Goal: Information Seeking & Learning: Learn about a topic

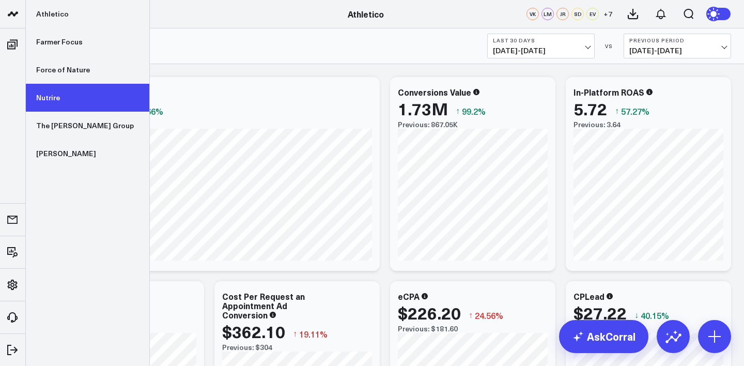
click at [57, 101] on link "Nutrire" at bounding box center [87, 98] width 123 height 28
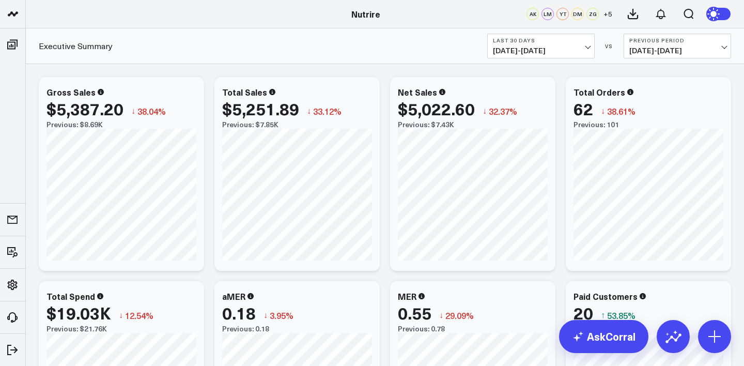
click at [530, 52] on span "[DATE] - [DATE]" at bounding box center [541, 50] width 96 height 8
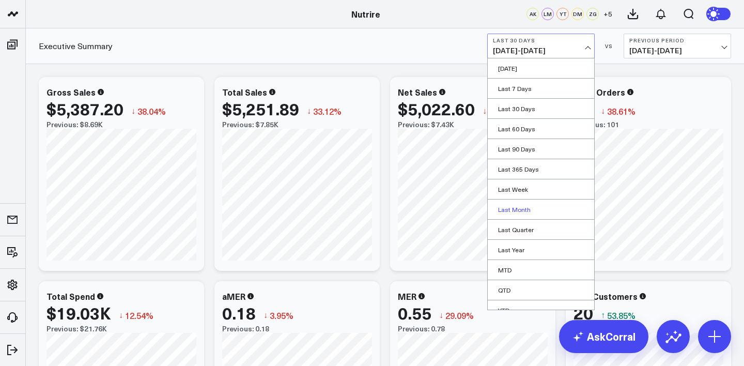
scroll to position [30, 0]
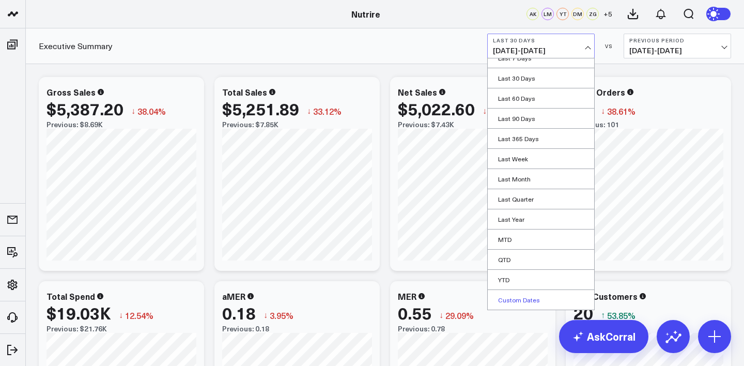
click at [540, 295] on link "Custom Dates" at bounding box center [541, 300] width 106 height 20
select select "9"
select select "2025"
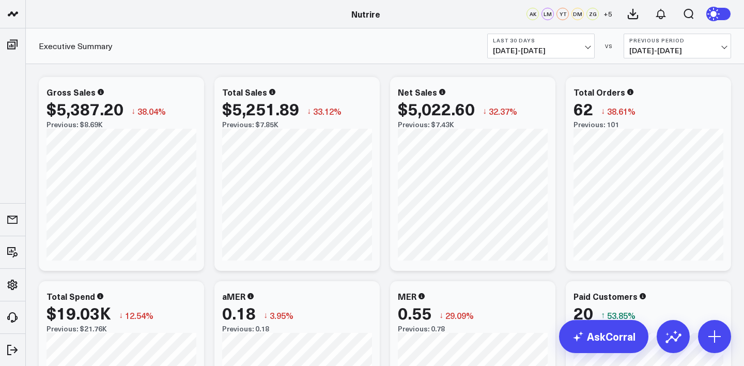
click at [565, 48] on span "[DATE] - [DATE]" at bounding box center [541, 50] width 96 height 8
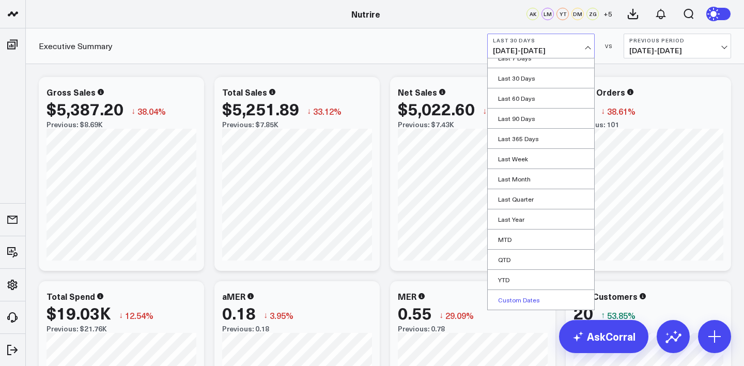
click at [512, 298] on link "Custom Dates" at bounding box center [541, 300] width 106 height 20
select select "9"
select select "2025"
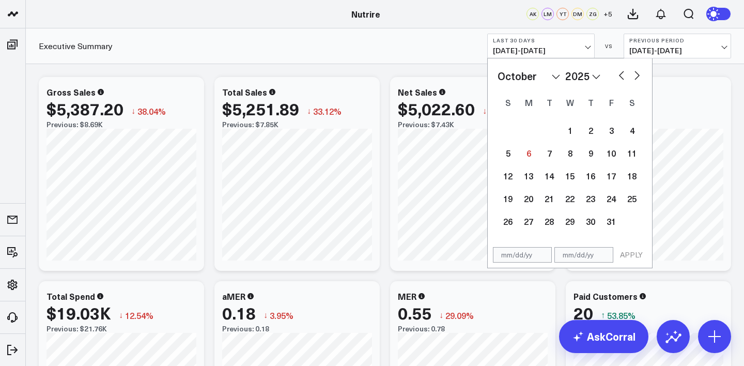
click at [617, 75] on button "button" at bounding box center [621, 74] width 10 height 12
select select "8"
select select "2025"
click at [522, 133] on div "1" at bounding box center [528, 130] width 21 height 21
type input "[DATE]"
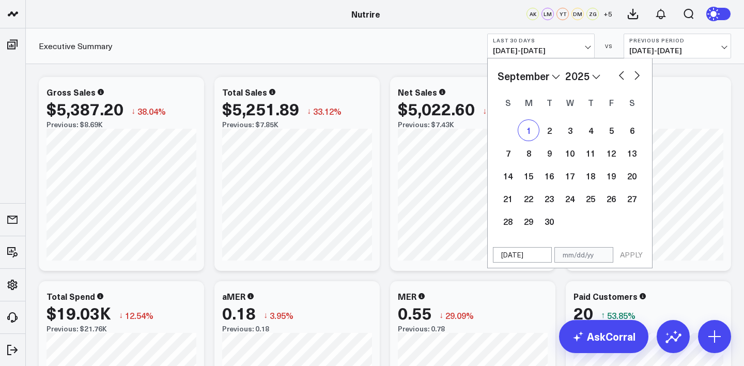
select select "8"
select select "2025"
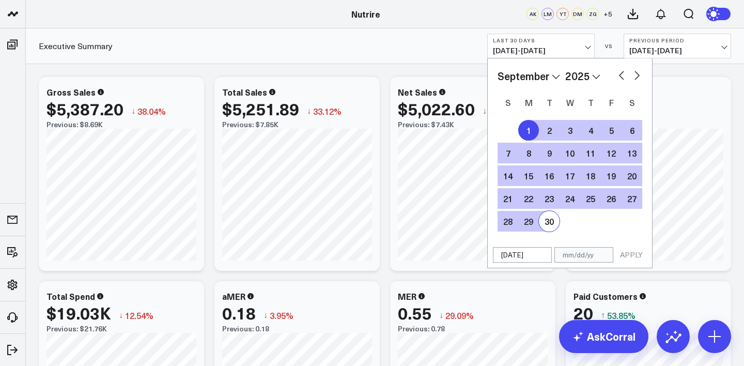
click at [551, 220] on div "30" at bounding box center [549, 221] width 21 height 21
type input "[DATE]"
select select "8"
select select "2025"
click at [631, 250] on button "APPLY" at bounding box center [631, 254] width 31 height 15
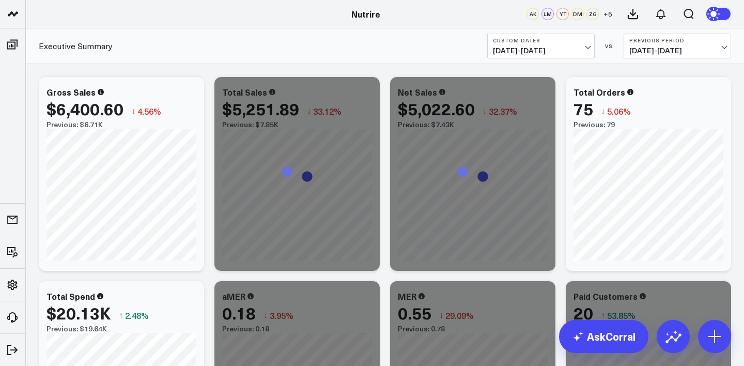
click at [628, 48] on button "Previous Period [DATE] - [DATE]" at bounding box center [677, 46] width 107 height 25
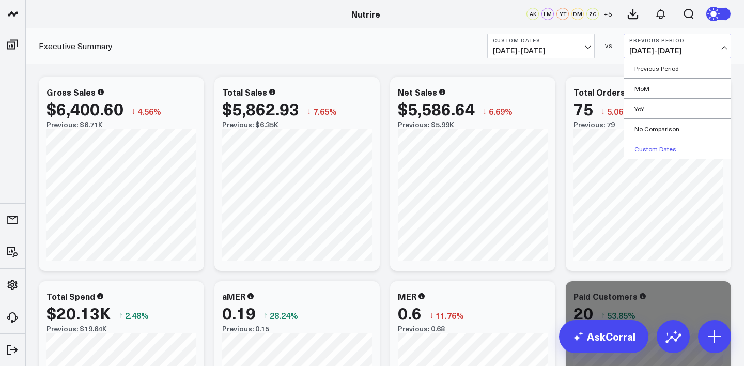
click at [665, 155] on link "Custom Dates" at bounding box center [677, 149] width 106 height 20
select select "9"
select select "2025"
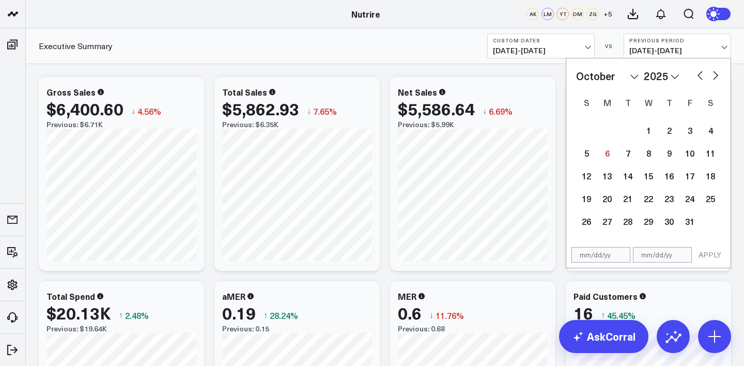
click at [694, 74] on div "January February March April May June July August September October November [D…" at bounding box center [648, 75] width 145 height 15
click at [650, 78] on select "2026 2025 2024 2023 2022 2021 2020 2019 2018 2017 2016 2015 2014 2013 2012 2011…" at bounding box center [661, 75] width 35 height 15
click at [644, 68] on select "2026 2025 2024 2023 2022 2021 2020 2019 2018 2017 2016 2015 2014 2013 2012 2011…" at bounding box center [661, 75] width 35 height 15
click at [706, 72] on div "January February March April May June July August September October November [D…" at bounding box center [648, 75] width 145 height 15
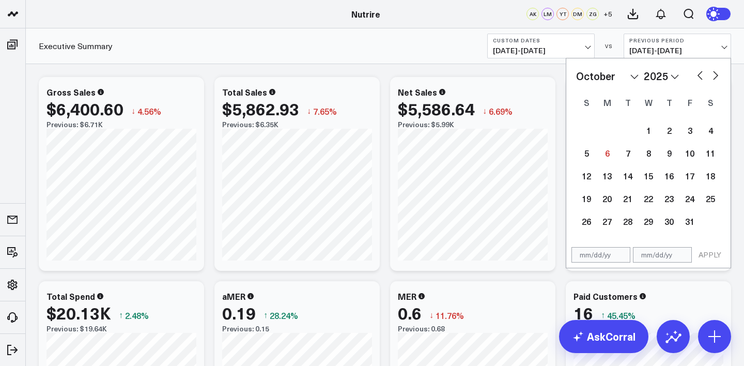
click at [700, 71] on button "button" at bounding box center [700, 74] width 10 height 12
select select "8"
select select "2025"
click at [697, 79] on button "button" at bounding box center [700, 74] width 10 height 12
select select "7"
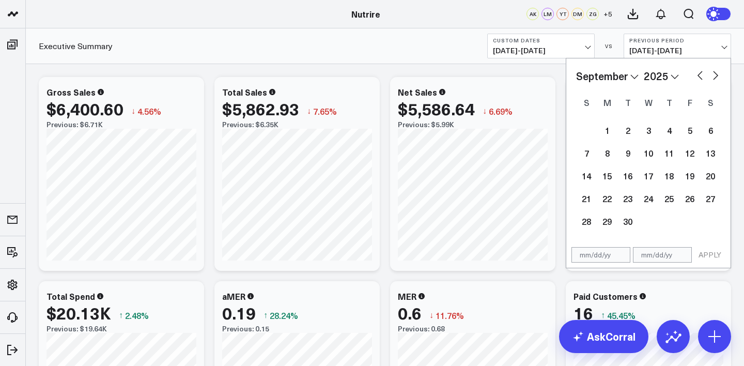
select select "2025"
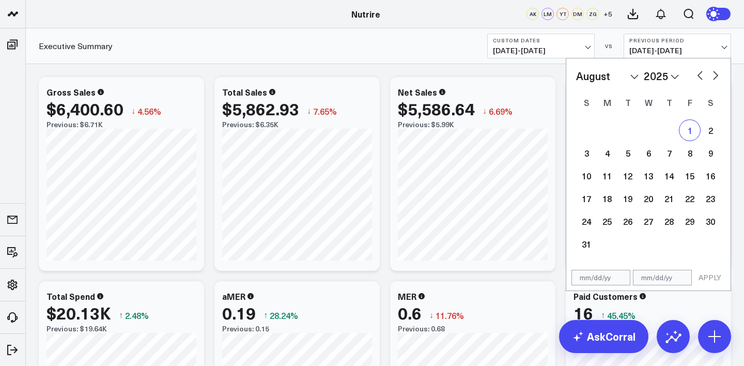
click at [692, 134] on div "1" at bounding box center [689, 130] width 21 height 21
type input "[DATE]"
select select "7"
select select "2025"
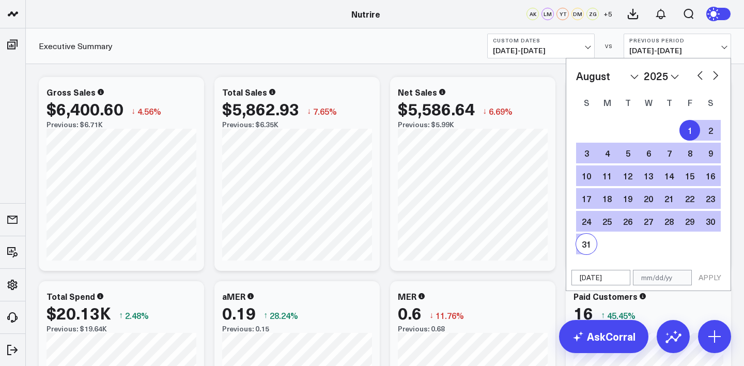
click at [587, 239] on div "31" at bounding box center [586, 244] width 21 height 21
type input "[DATE]"
select select "7"
select select "2025"
click at [720, 279] on button "APPLY" at bounding box center [709, 277] width 31 height 15
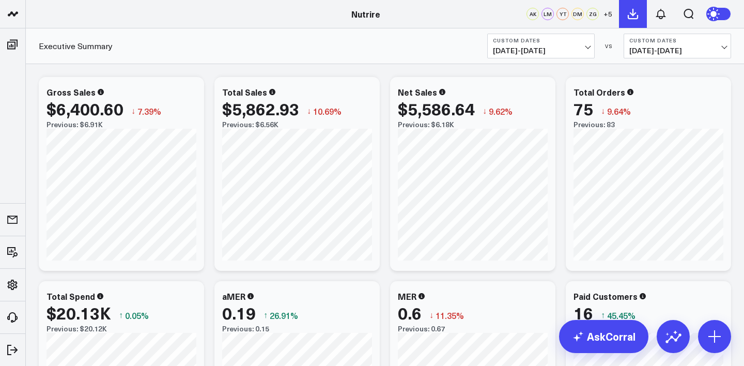
click at [631, 17] on icon at bounding box center [633, 14] width 12 height 12
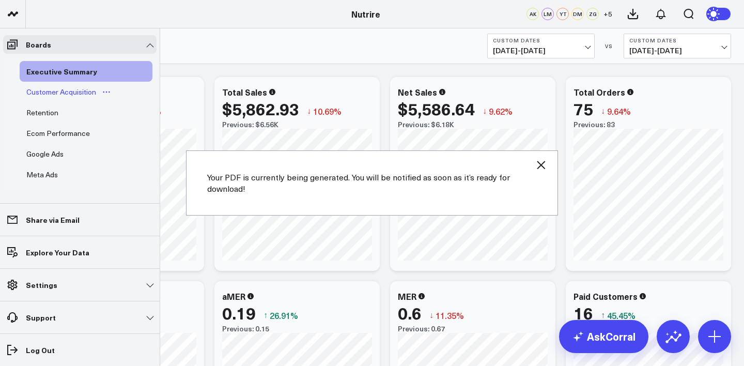
click at [38, 88] on div "Customer Acquisition" at bounding box center [61, 92] width 75 height 12
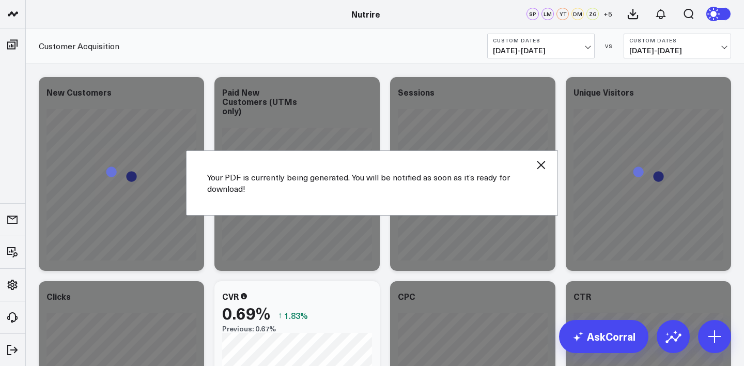
click at [538, 166] on icon "button" at bounding box center [541, 165] width 12 height 12
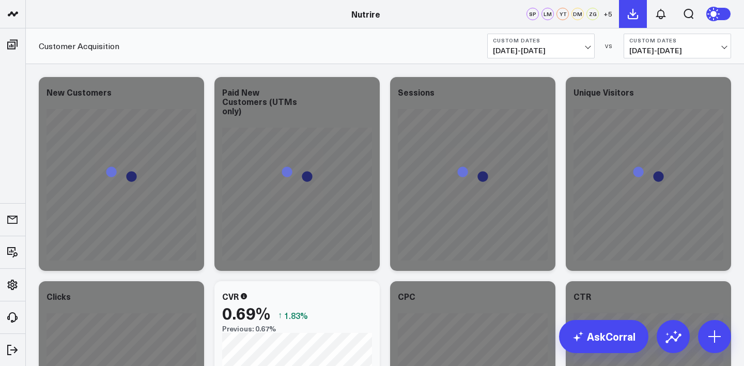
click at [634, 16] on icon at bounding box center [633, 14] width 12 height 12
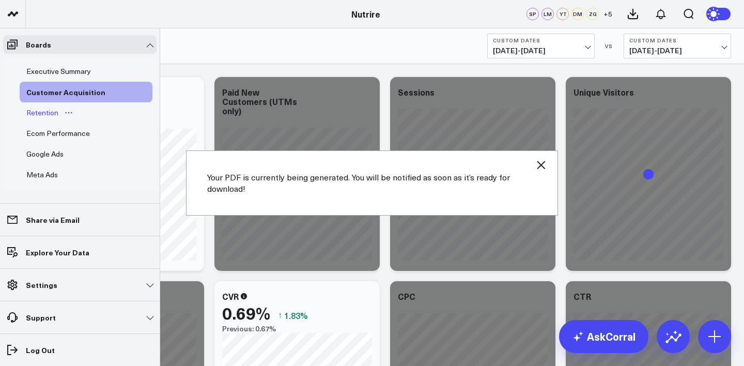
click at [32, 112] on div "Retention" at bounding box center [42, 112] width 37 height 12
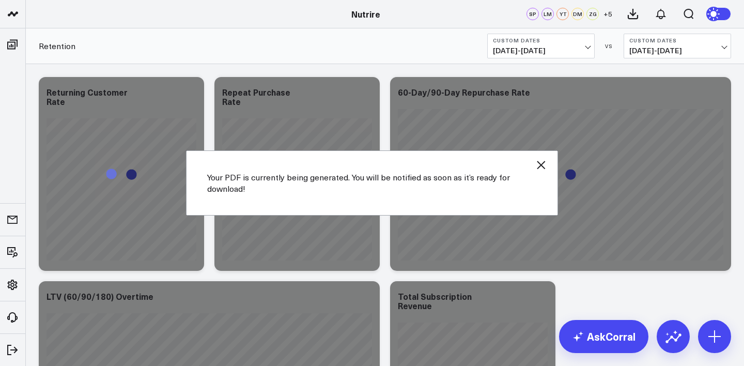
click at [547, 163] on icon "button" at bounding box center [541, 165] width 12 height 12
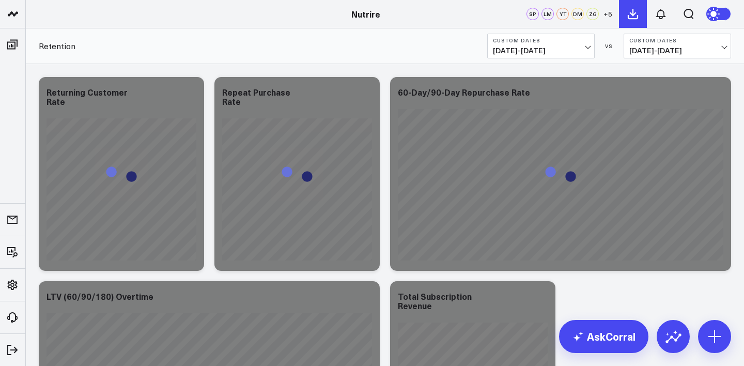
click at [633, 21] on button at bounding box center [633, 14] width 28 height 28
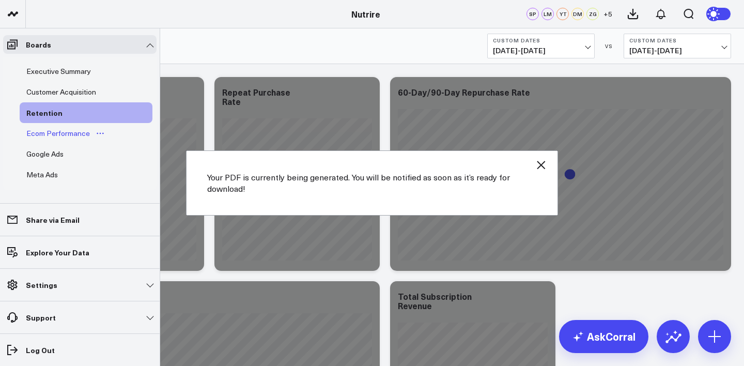
click at [39, 135] on div "Ecom Performance" at bounding box center [58, 133] width 69 height 12
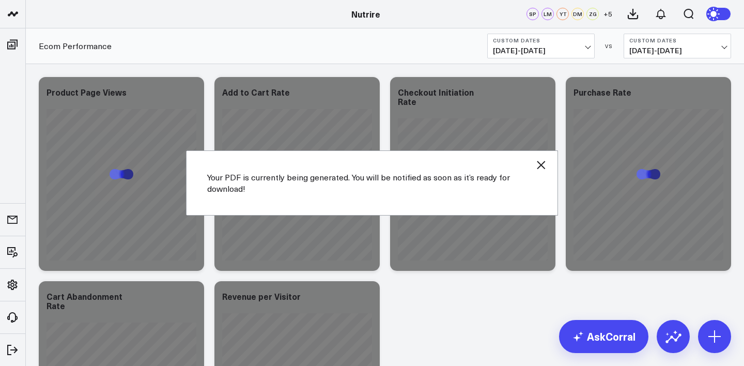
click at [541, 164] on icon "button" at bounding box center [541, 165] width 8 height 8
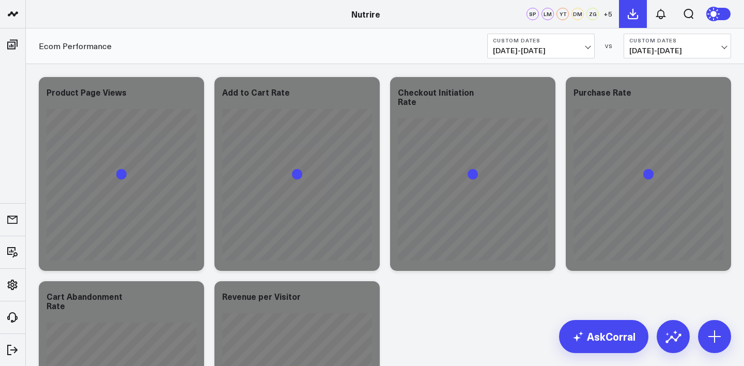
click at [636, 17] on icon at bounding box center [633, 14] width 12 height 12
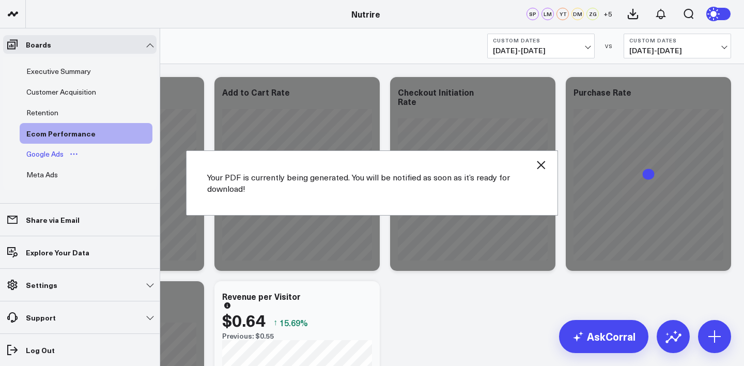
click at [38, 153] on div "Google Ads" at bounding box center [45, 154] width 42 height 12
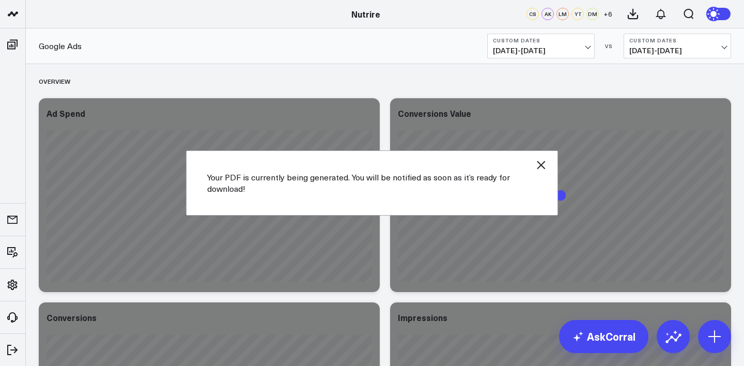
click at [541, 168] on icon "button" at bounding box center [541, 165] width 12 height 12
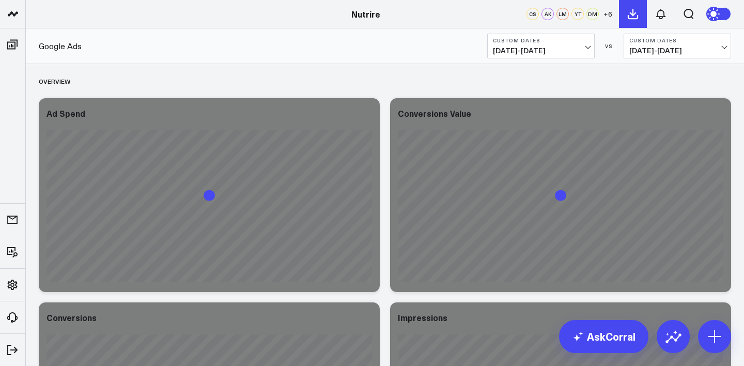
click at [636, 13] on icon at bounding box center [633, 14] width 12 height 12
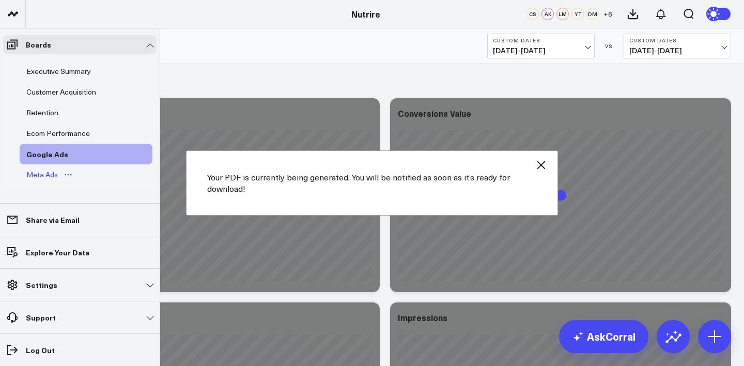
click at [51, 175] on div "Meta Ads" at bounding box center [42, 174] width 37 height 12
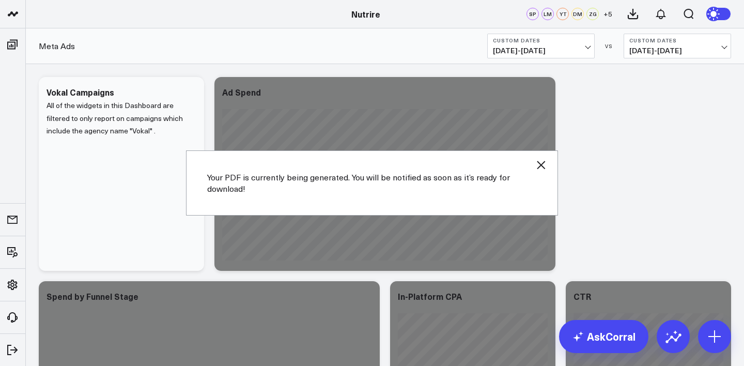
click at [546, 167] on icon "button" at bounding box center [541, 165] width 12 height 12
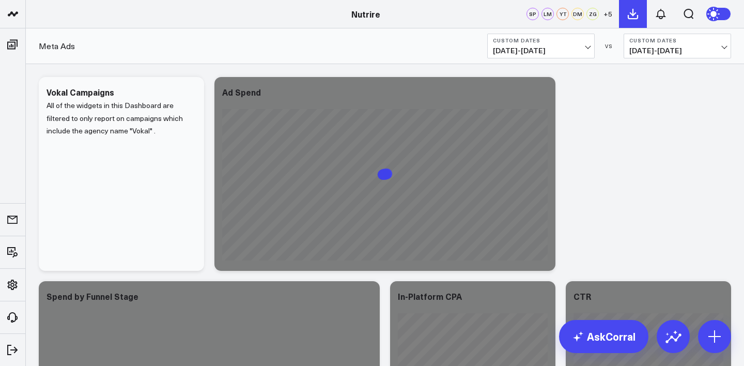
click at [636, 13] on icon at bounding box center [633, 14] width 12 height 12
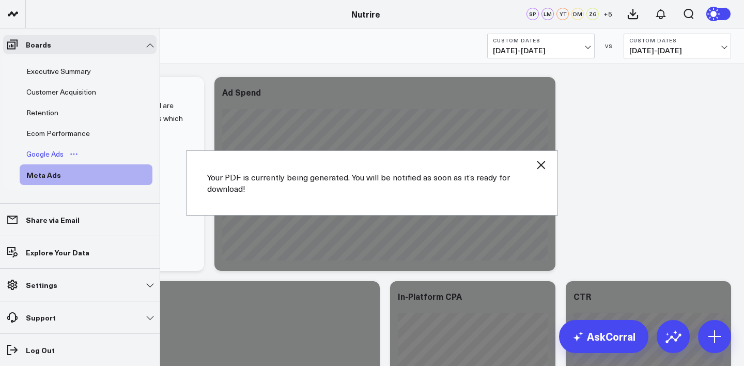
scroll to position [42, 0]
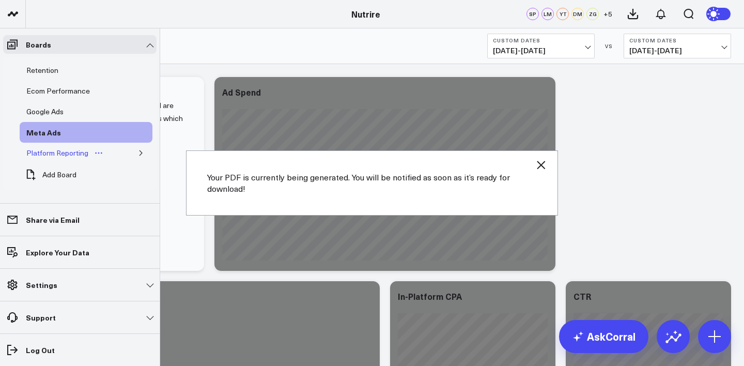
click at [50, 158] on div "Platform Reporting" at bounding box center [57, 153] width 67 height 12
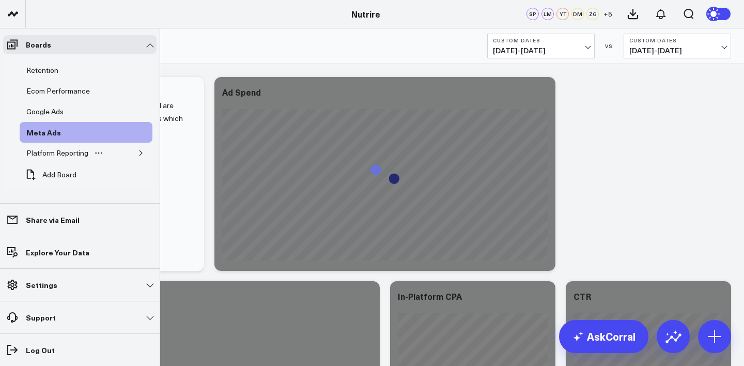
click at [136, 157] on button "button" at bounding box center [141, 153] width 10 height 10
click at [77, 176] on div "Google Analytics 4" at bounding box center [65, 173] width 66 height 12
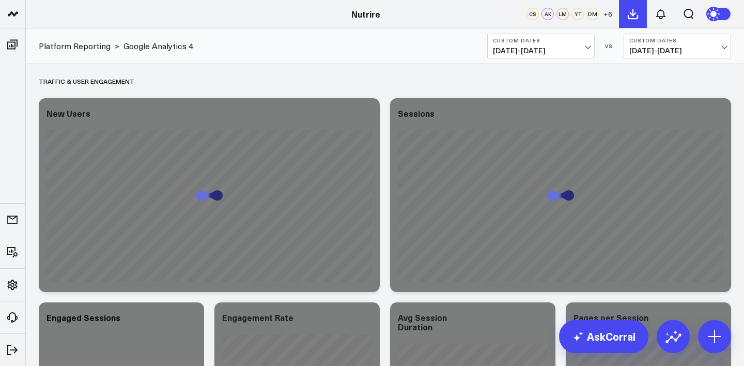
click at [632, 19] on icon at bounding box center [632, 13] width 9 height 9
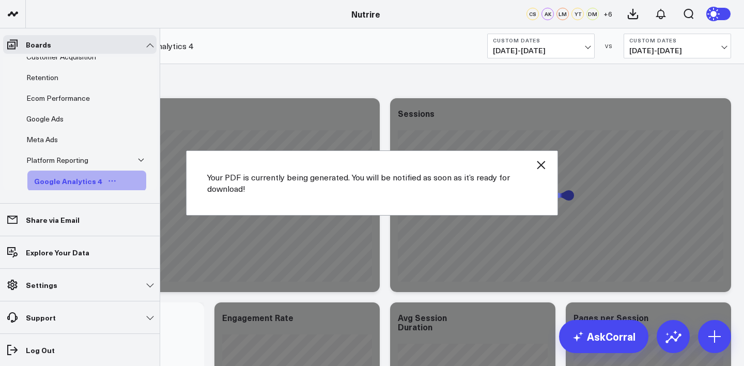
scroll to position [84, 0]
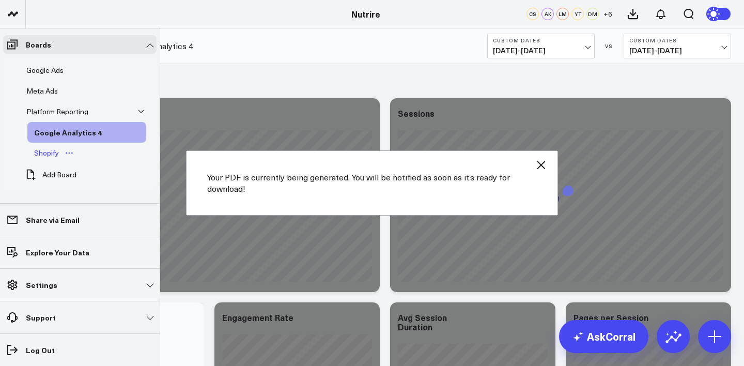
click at [54, 154] on div "Shopify" at bounding box center [47, 153] width 30 height 12
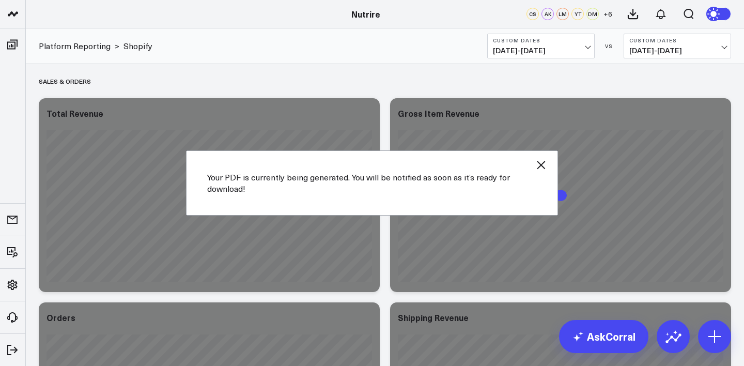
click at [546, 162] on icon "button" at bounding box center [541, 165] width 12 height 12
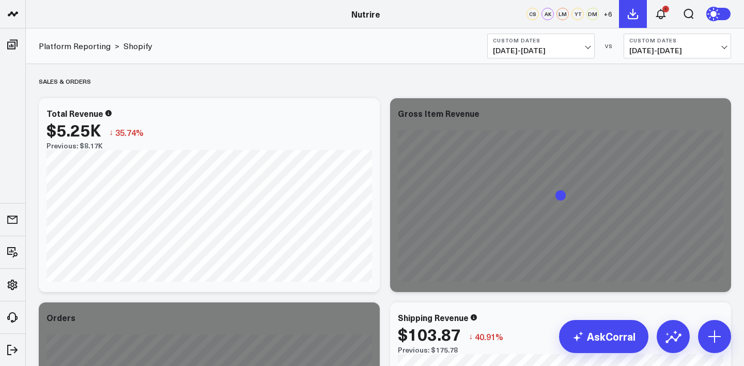
click at [634, 16] on icon at bounding box center [633, 14] width 12 height 12
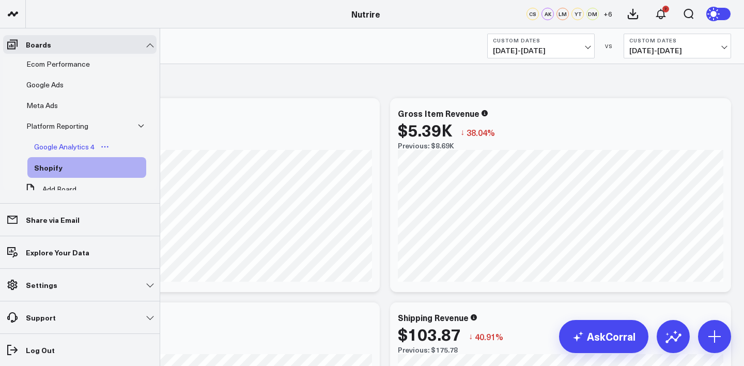
scroll to position [84, 0]
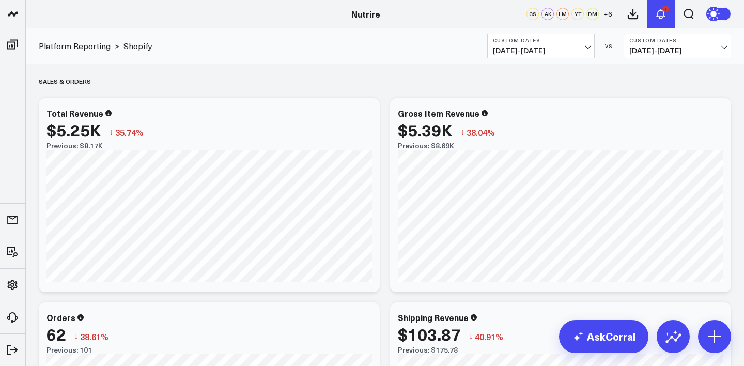
click at [660, 16] on icon at bounding box center [661, 13] width 8 height 9
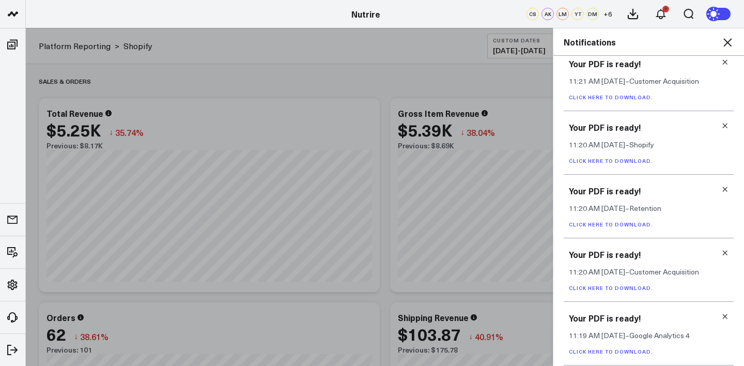
scroll to position [902, 0]
click at [722, 313] on icon at bounding box center [724, 316] width 7 height 7
click at [723, 315] on icon at bounding box center [725, 317] width 5 height 5
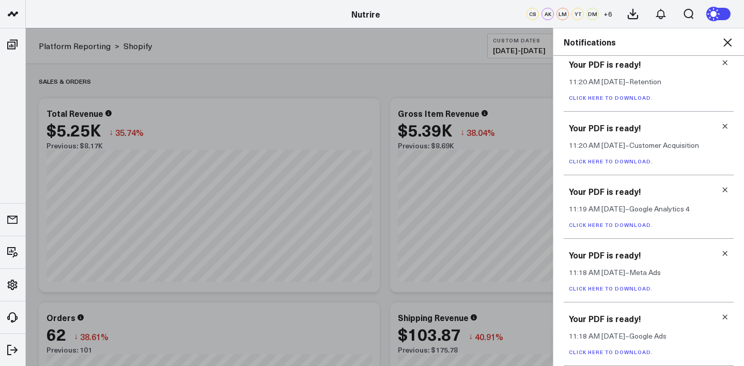
click at [722, 316] on icon at bounding box center [724, 316] width 7 height 7
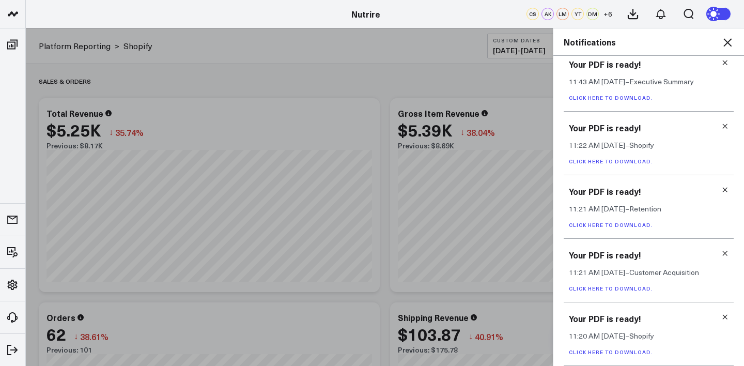
click at [722, 316] on icon at bounding box center [724, 316] width 7 height 7
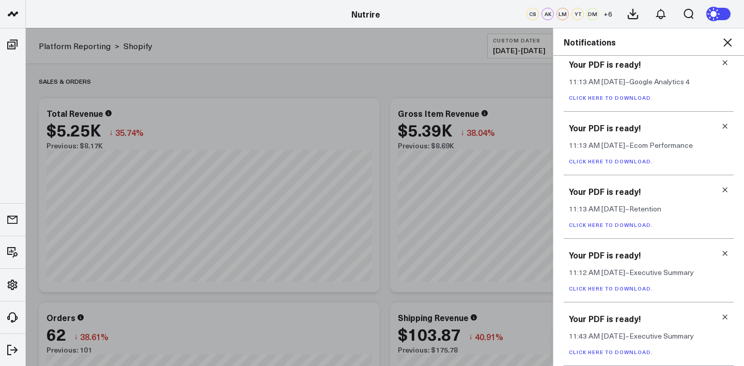
click at [722, 316] on icon at bounding box center [724, 316] width 7 height 7
click at [590, 355] on link "Click here to download." at bounding box center [611, 351] width 84 height 7
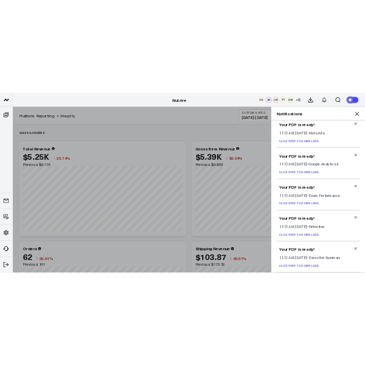
scroll to position [13, 0]
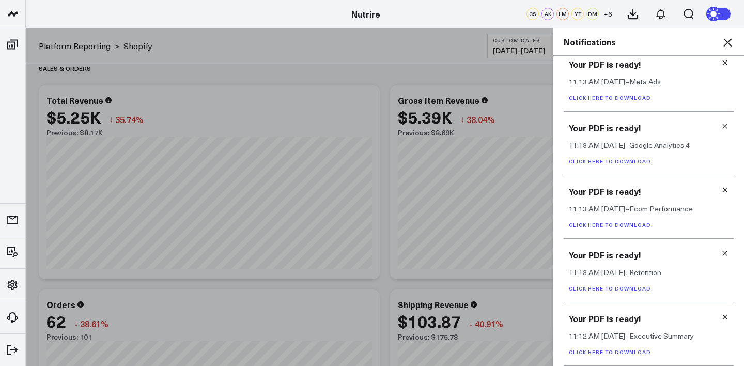
click at [600, 351] on link "Click here to download." at bounding box center [611, 351] width 84 height 7
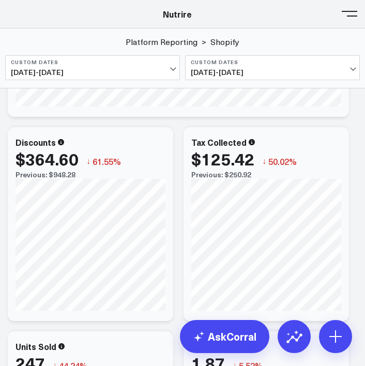
scroll to position [688, 0]
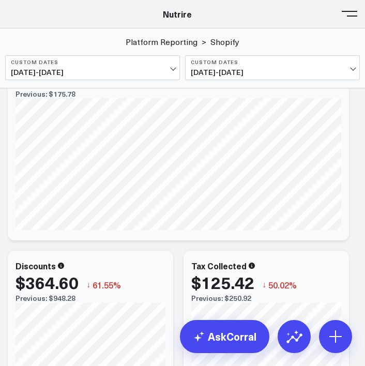
click at [342, 19] on button at bounding box center [348, 12] width 15 height 15
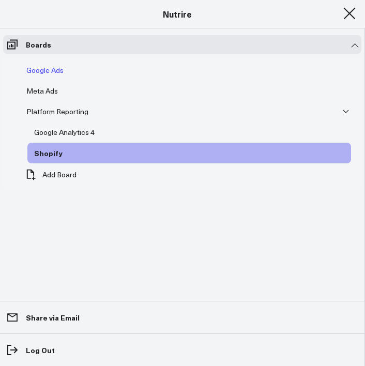
scroll to position [0, 0]
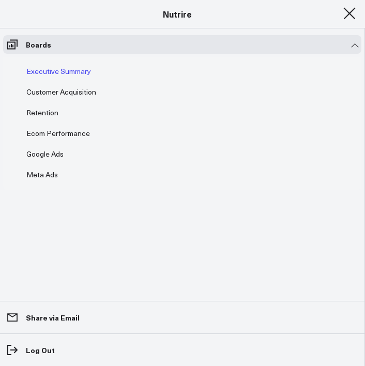
click at [64, 73] on div "Executive Summary" at bounding box center [59, 71] width 70 height 12
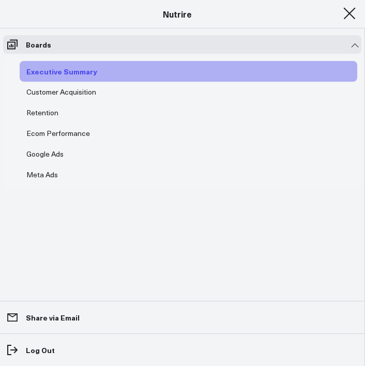
click at [53, 70] on div "Executive Summary" at bounding box center [62, 71] width 76 height 12
click at [352, 41] on link "Boards" at bounding box center [182, 44] width 358 height 19
click at [347, 13] on span at bounding box center [348, 13] width 15 height 1
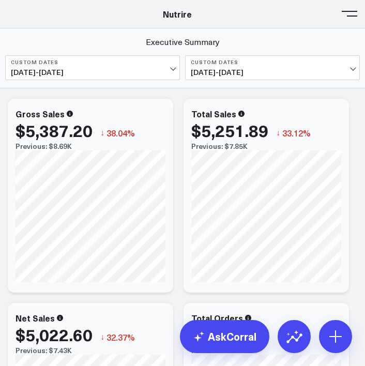
click at [353, 18] on button at bounding box center [348, 12] width 15 height 15
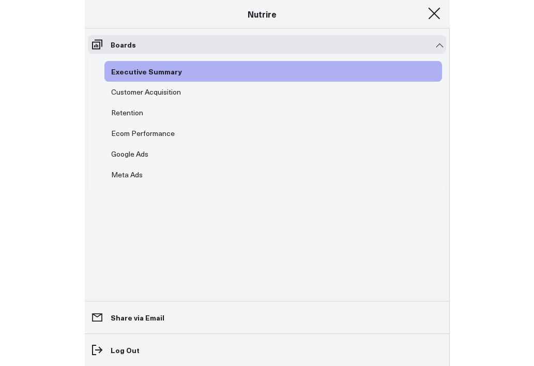
scroll to position [67, 0]
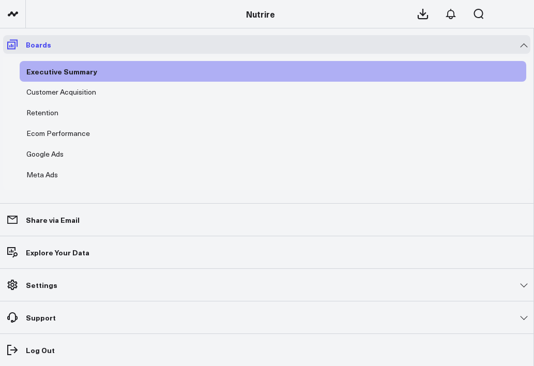
click at [522, 48] on link "Boards" at bounding box center [266, 44] width 527 height 19
click at [522, 43] on link "Boards" at bounding box center [266, 44] width 527 height 19
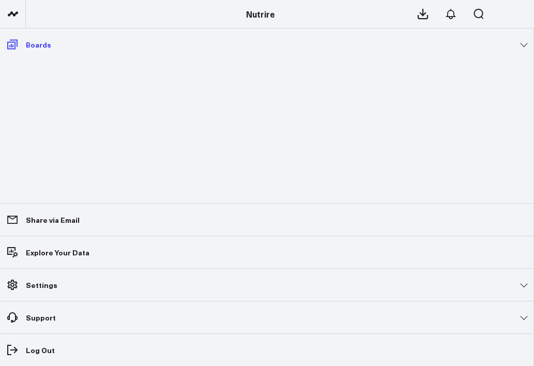
click at [524, 43] on link "Boards" at bounding box center [266, 44] width 527 height 19
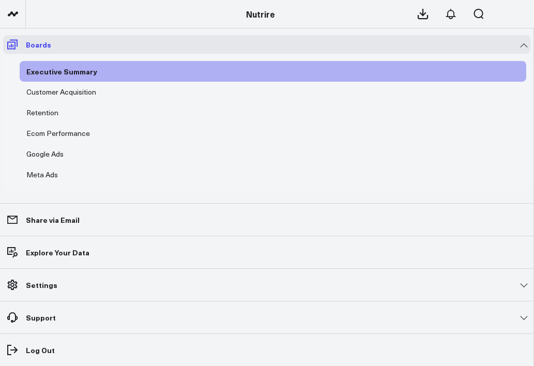
click at [44, 39] on link "Boards" at bounding box center [266, 44] width 527 height 19
click at [455, 17] on icon at bounding box center [450, 14] width 12 height 12
click at [14, 16] on icon at bounding box center [12, 13] width 5 height 5
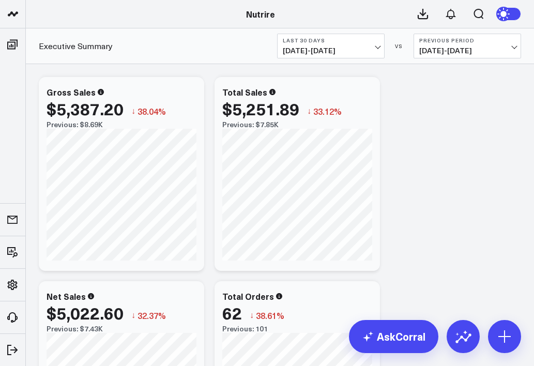
click at [360, 54] on span "09/06/25 - 10/05/25" at bounding box center [331, 50] width 96 height 8
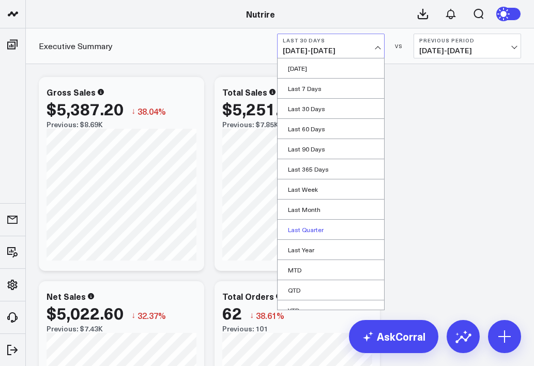
scroll to position [30, 0]
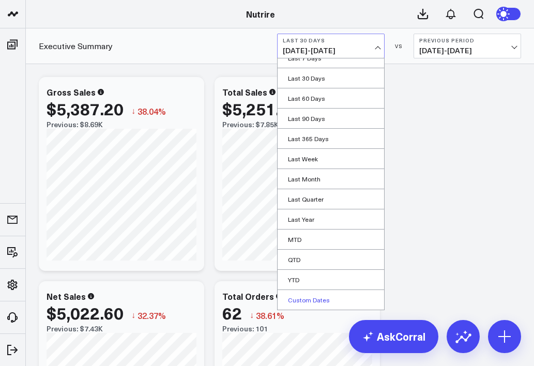
click at [312, 301] on link "Custom Dates" at bounding box center [330, 300] width 106 height 20
select select "9"
select select "2025"
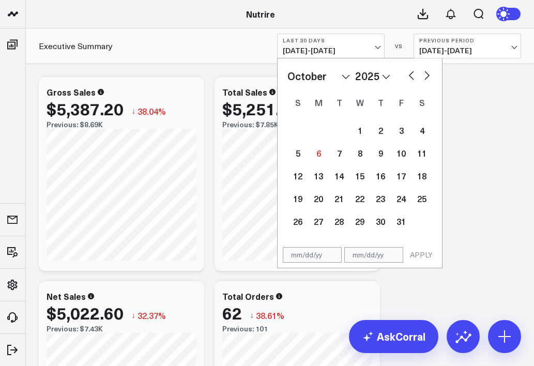
click at [406, 78] on button "button" at bounding box center [411, 74] width 10 height 12
select select "8"
select select "2025"
click at [320, 134] on div "1" at bounding box center [318, 130] width 21 height 21
type input "[DATE]"
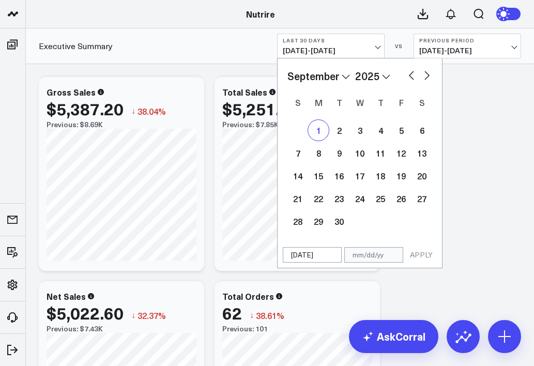
select select "8"
select select "2025"
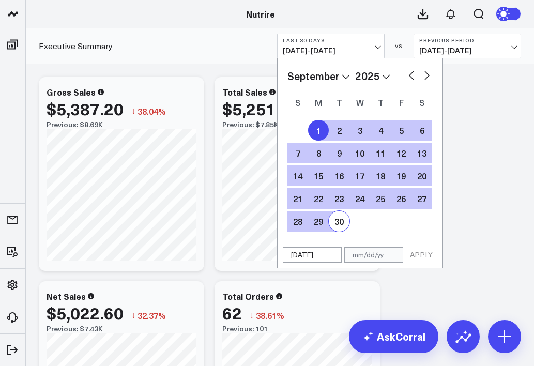
click at [340, 216] on div "30" at bounding box center [339, 221] width 21 height 21
type input "[DATE]"
select select "8"
select select "2025"
click at [422, 253] on button "APPLY" at bounding box center [421, 254] width 31 height 15
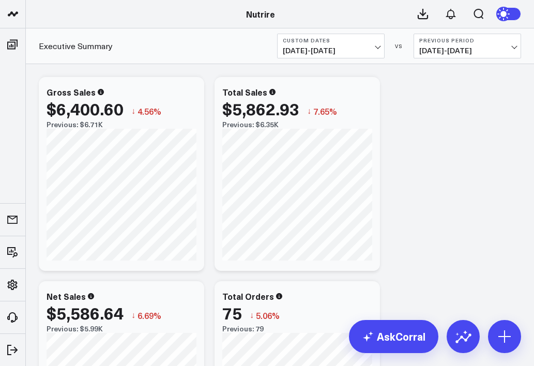
click at [441, 49] on span "08/02/25 - 08/31/25" at bounding box center [467, 50] width 96 height 8
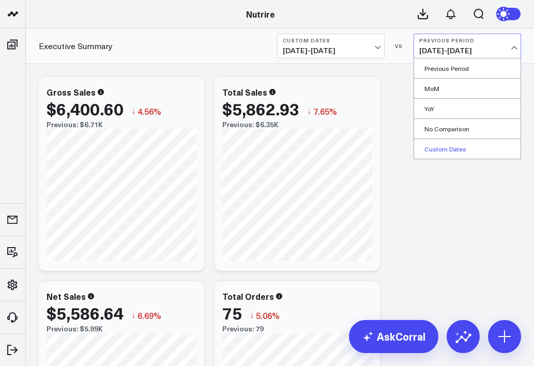
click at [452, 146] on link "Custom Dates" at bounding box center [467, 149] width 106 height 20
select select "9"
select select "2025"
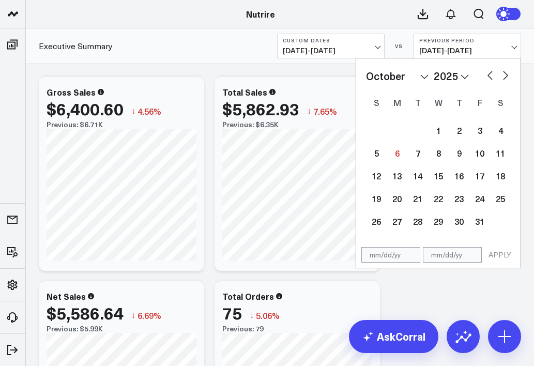
click at [489, 74] on button "button" at bounding box center [490, 74] width 10 height 12
select select "8"
select select "2025"
click at [489, 74] on button "button" at bounding box center [490, 74] width 10 height 12
select select "7"
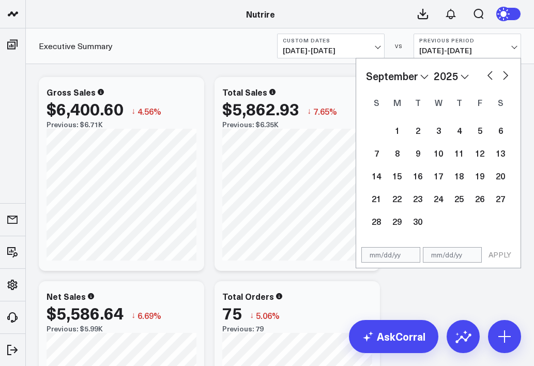
select select "2025"
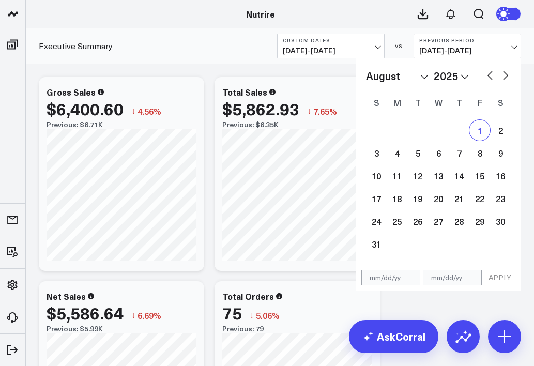
click at [477, 130] on div "1" at bounding box center [479, 130] width 21 height 21
type input "[DATE]"
select select "7"
select select "2025"
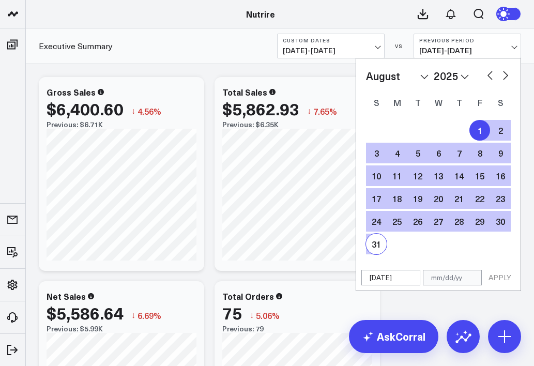
click at [373, 245] on div "31" at bounding box center [376, 244] width 21 height 21
type input "[DATE]"
select select "7"
select select "2025"
click at [505, 275] on button "APPLY" at bounding box center [499, 277] width 31 height 15
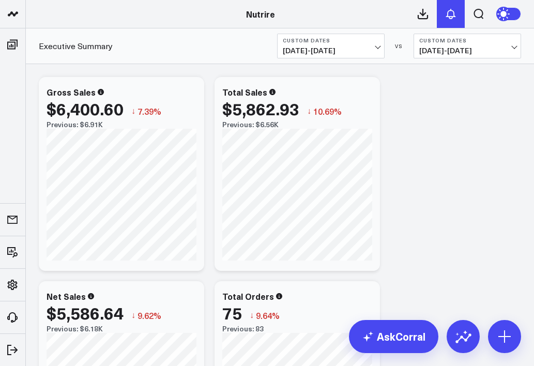
click at [453, 18] on icon at bounding box center [450, 14] width 12 height 12
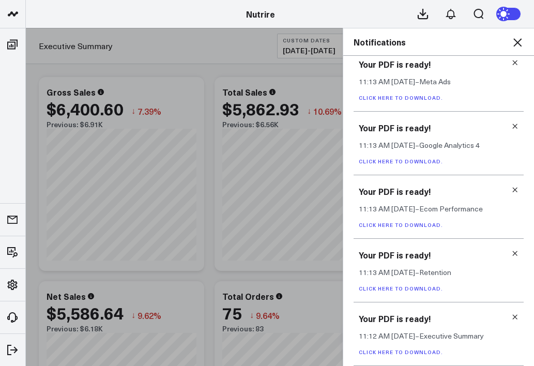
scroll to position [14, 0]
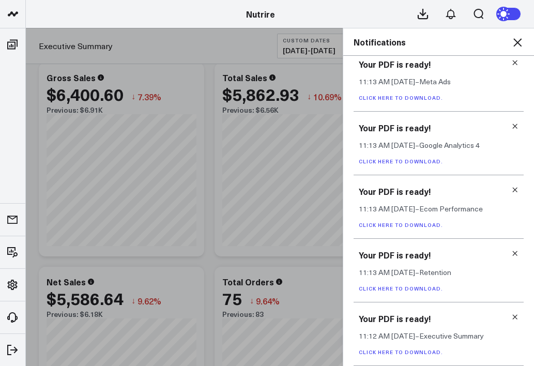
click at [413, 288] on link "Click here to download." at bounding box center [401, 288] width 84 height 7
click at [425, 227] on link "Click here to download." at bounding box center [401, 224] width 84 height 7
click at [422, 161] on link "Click here to download." at bounding box center [401, 161] width 84 height 7
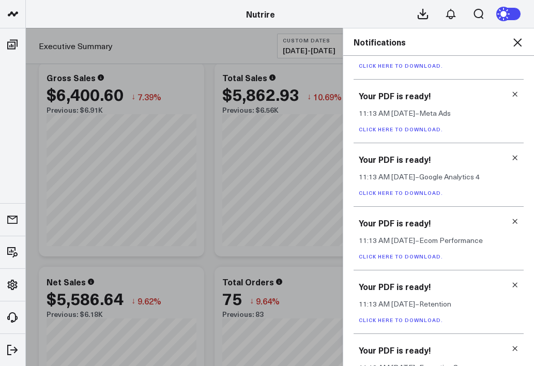
scroll to position [123, 0]
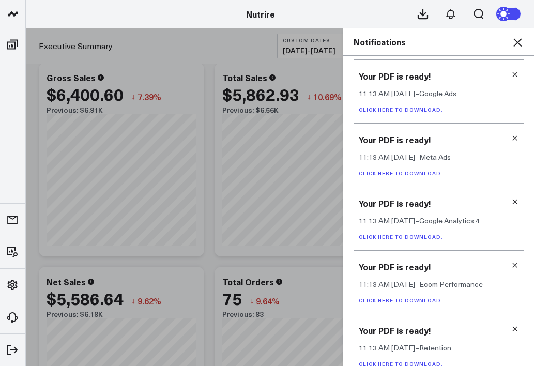
click at [397, 172] on link "Click here to download." at bounding box center [401, 172] width 84 height 7
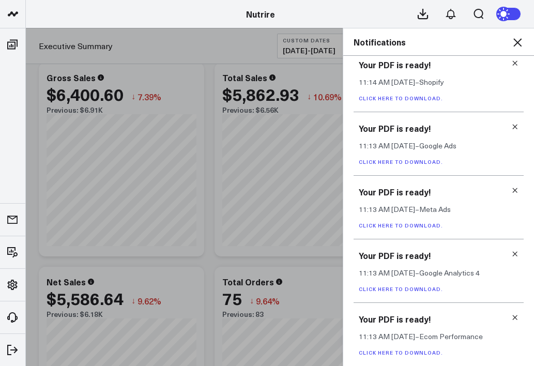
click at [401, 163] on link "Click here to download." at bounding box center [401, 161] width 84 height 7
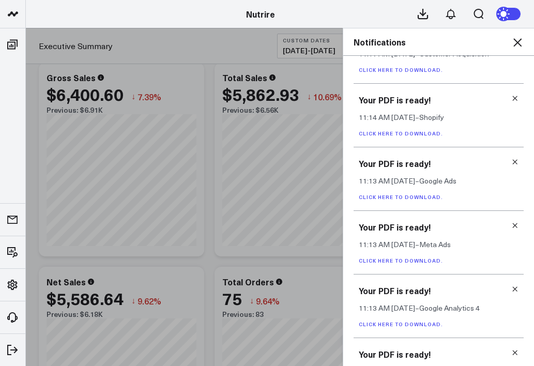
scroll to position [20, 0]
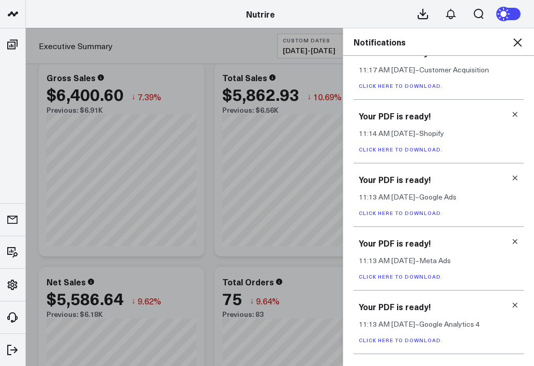
click at [418, 151] on link "Click here to download." at bounding box center [401, 149] width 84 height 7
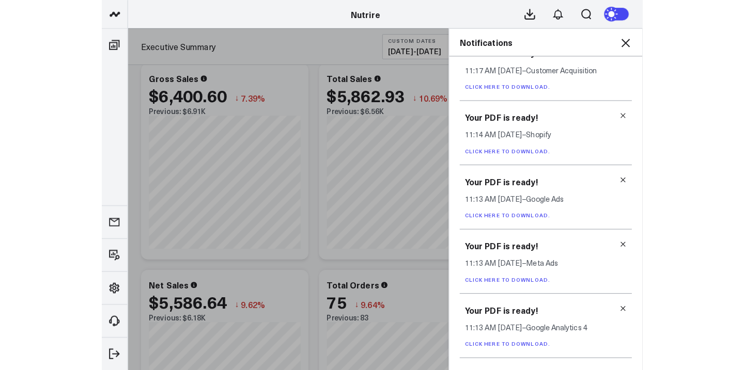
scroll to position [0, 0]
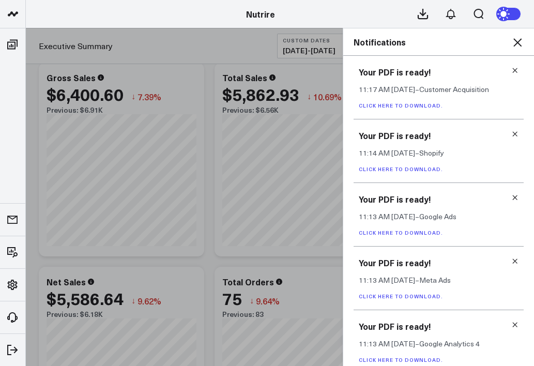
click at [403, 106] on link "Click here to download." at bounding box center [401, 105] width 84 height 7
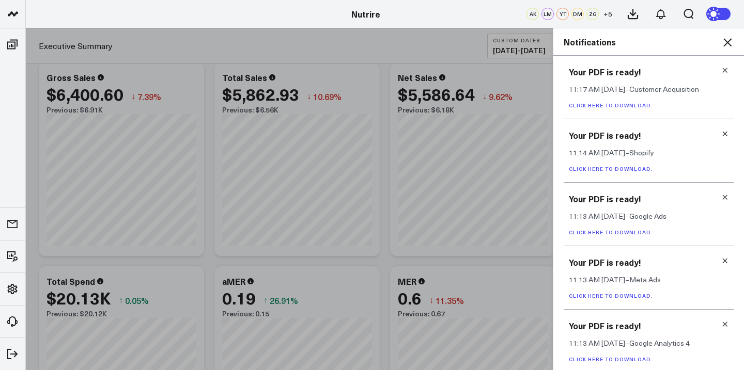
click at [533, 50] on div "Notifications" at bounding box center [648, 41] width 191 height 27
click at [533, 43] on icon at bounding box center [727, 42] width 12 height 12
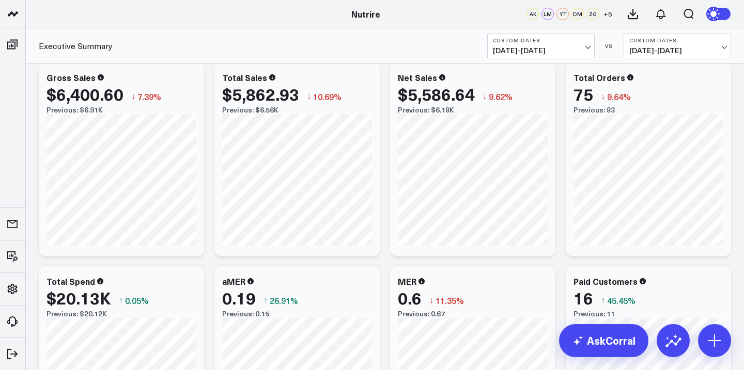
click at [533, 47] on span "09/01/25 - 09/30/25" at bounding box center [541, 50] width 96 height 8
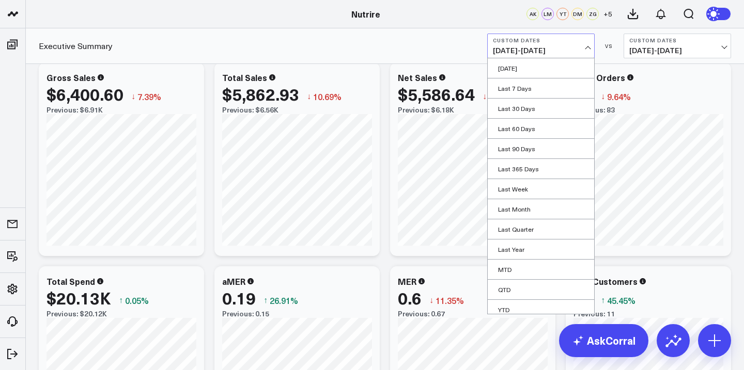
click at [533, 51] on span "09/01/25 - 09/30/25" at bounding box center [541, 50] width 96 height 8
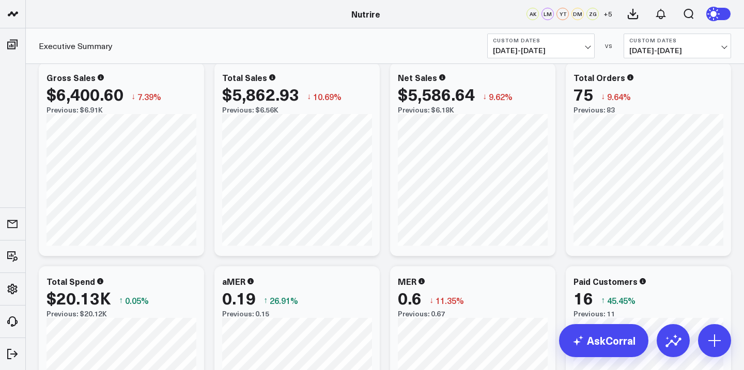
click at [533, 51] on span "09/01/25 - 09/30/25" at bounding box center [541, 50] width 96 height 8
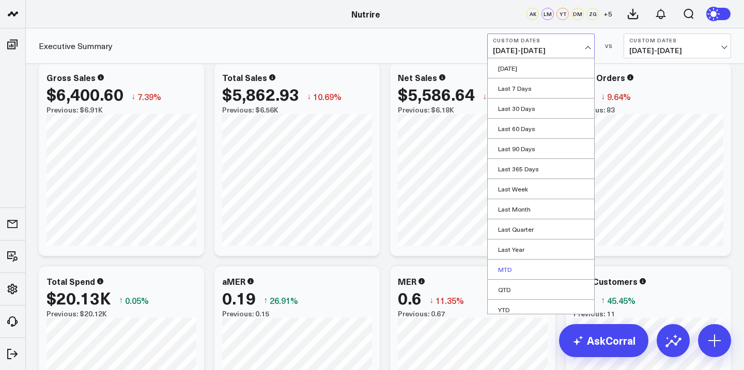
scroll to position [26, 0]
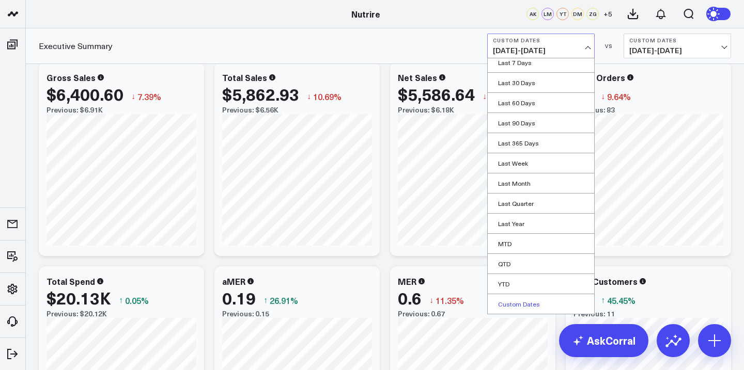
click at [532, 301] on link "Custom Dates" at bounding box center [541, 304] width 106 height 20
select select "9"
select select "2025"
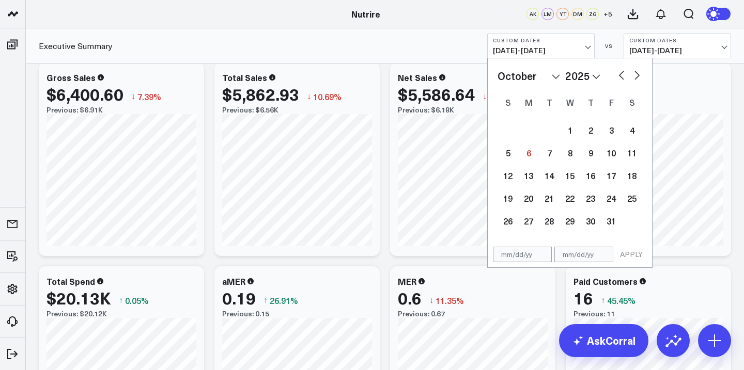
click at [533, 75] on button "button" at bounding box center [621, 74] width 10 height 12
select select "8"
select select "2025"
click at [533, 75] on button "button" at bounding box center [621, 74] width 10 height 12
select select "7"
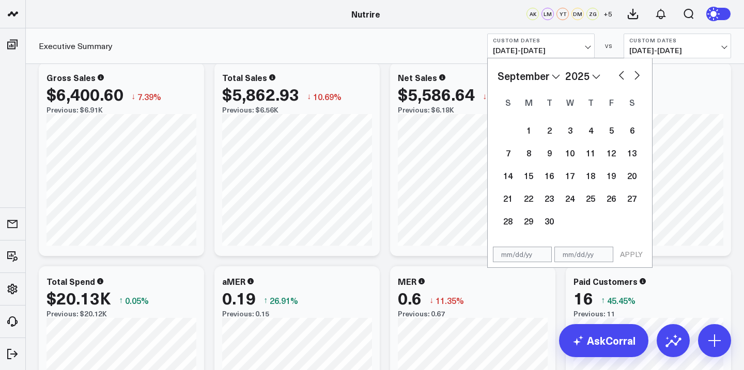
select select "2025"
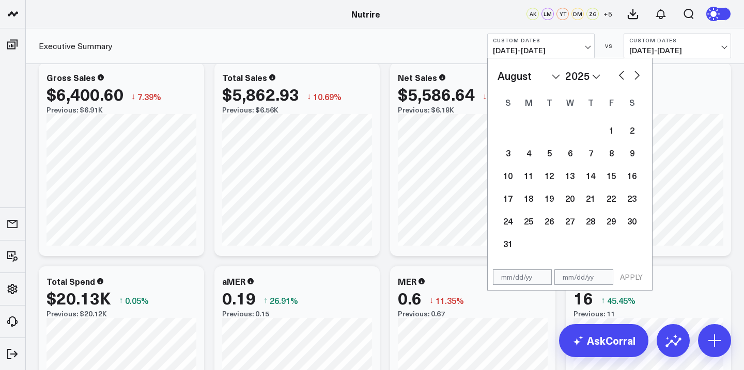
click at [533, 75] on button "button" at bounding box center [621, 74] width 10 height 12
select select "6"
select select "2025"
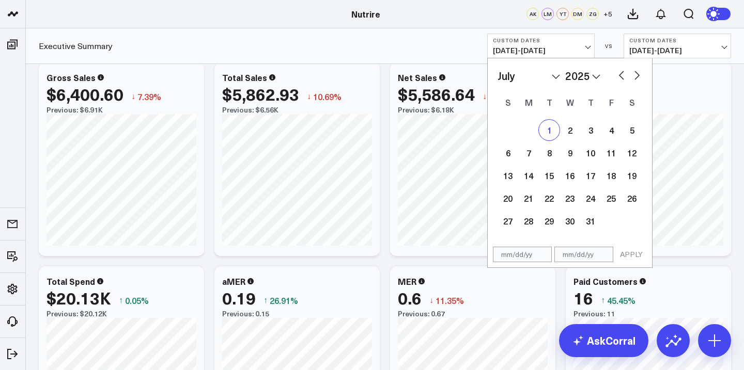
click at [533, 130] on div "1" at bounding box center [549, 130] width 21 height 21
type input "07/01/25"
select select "6"
select select "2025"
click at [533, 75] on div "January February March April May June July August September October November De…" at bounding box center [570, 150] width 164 height 184
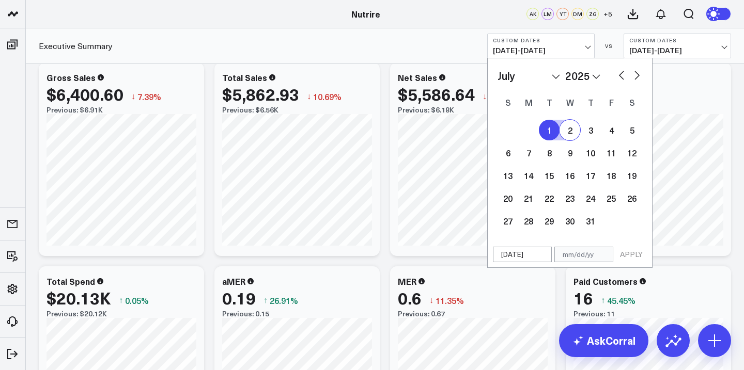
click at [533, 75] on button "button" at bounding box center [637, 74] width 10 height 12
select select "8"
select select "2025"
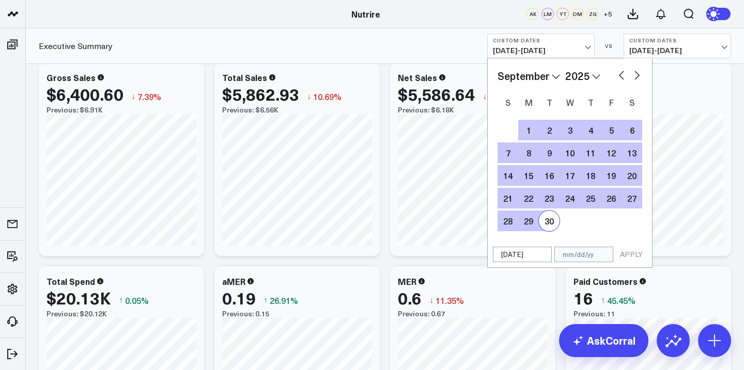
click at [533, 224] on div "30" at bounding box center [549, 221] width 21 height 21
type input "[DATE]"
select select "8"
select select "2025"
click at [533, 257] on button "APPLY" at bounding box center [631, 254] width 31 height 15
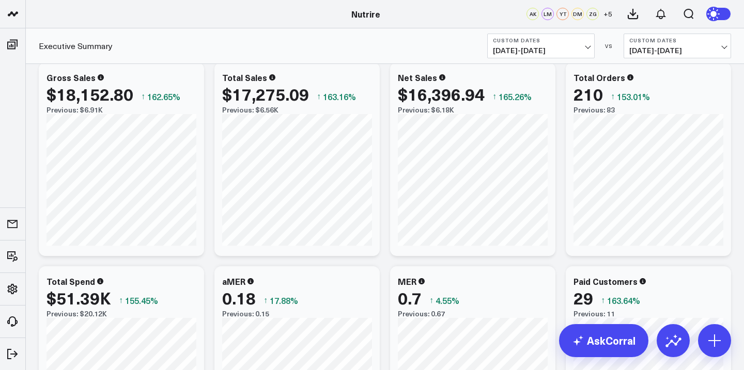
click at [533, 51] on span "08/01/25 - 08/31/25" at bounding box center [677, 50] width 96 height 8
click at [533, 68] on link "Previous Period" at bounding box center [677, 68] width 106 height 20
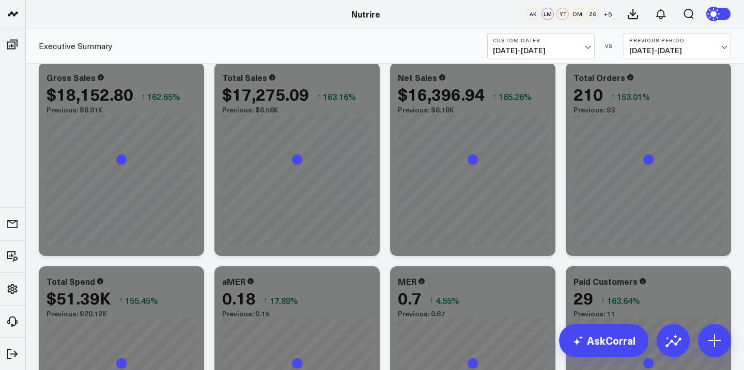
click at [533, 59] on div "Executive Summary Custom Dates 07/01/25 - 09/30/25 VS Previous Period 03/31/25 …" at bounding box center [385, 46] width 718 height 36
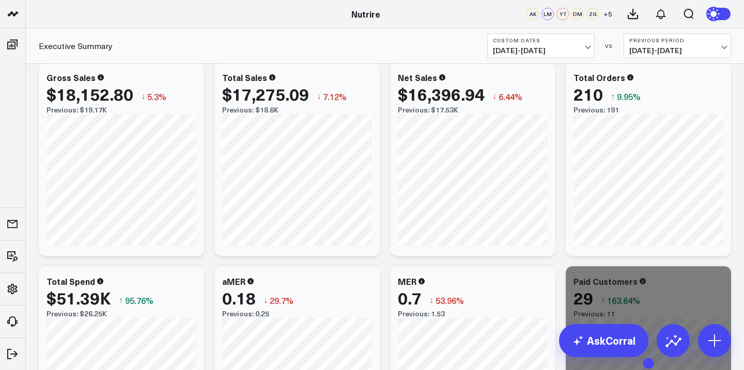
click at [533, 49] on span "03/31/25 - 06/30/25" at bounding box center [677, 50] width 96 height 8
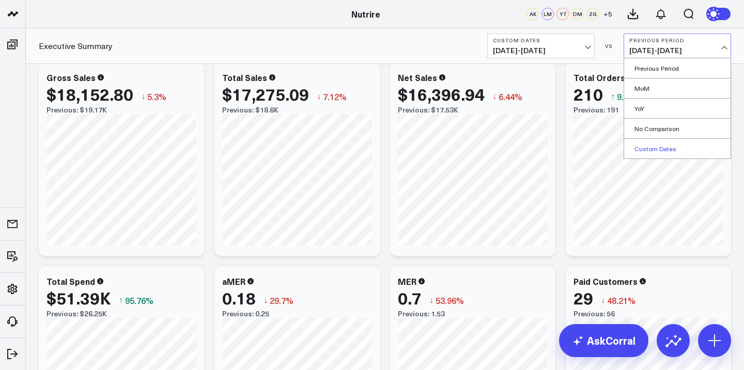
click at [533, 147] on link "Custom Dates" at bounding box center [677, 149] width 106 height 20
select select "9"
select select "2025"
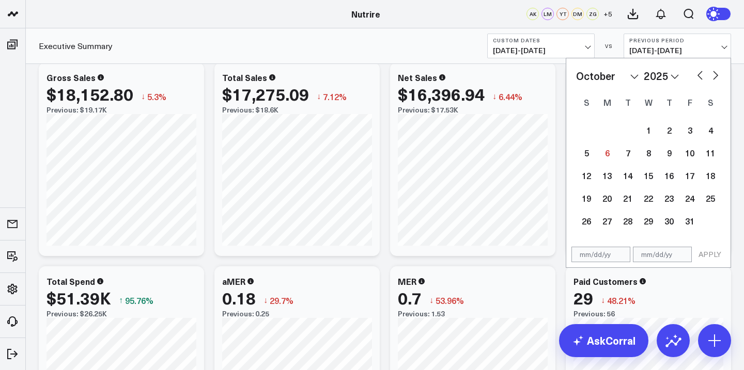
click at [533, 76] on div "January February March April May June July August September October November [D…" at bounding box center [648, 75] width 145 height 15
click at [533, 74] on button "button" at bounding box center [700, 74] width 10 height 12
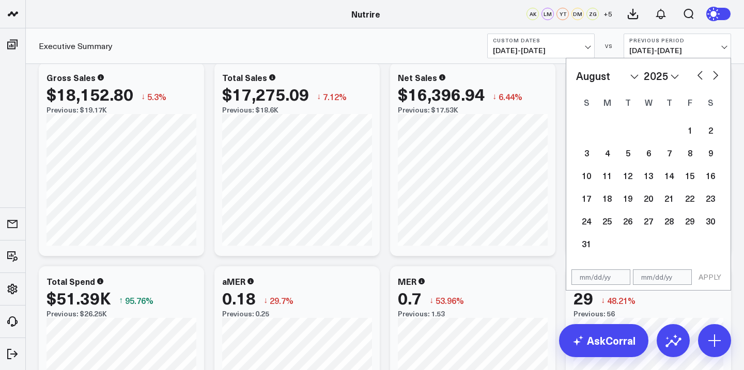
select select "6"
select select "2025"
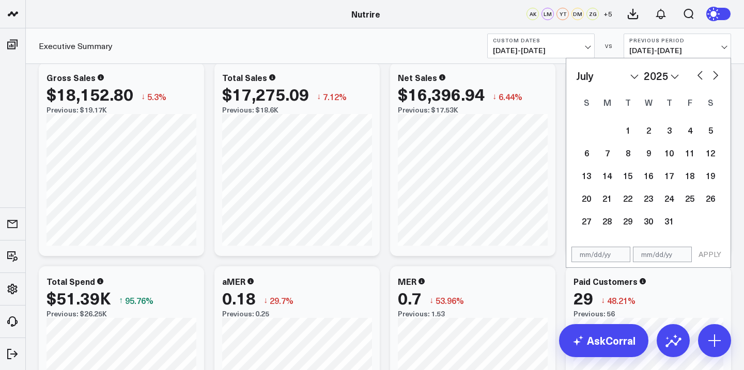
click at [533, 74] on button "button" at bounding box center [700, 74] width 10 height 12
select select "5"
select select "2025"
click at [533, 74] on button "button" at bounding box center [700, 74] width 10 height 12
select select "4"
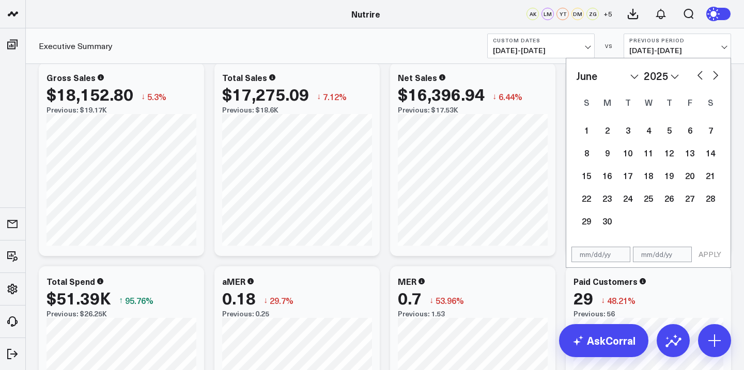
select select "2025"
click at [533, 74] on button "button" at bounding box center [700, 74] width 10 height 12
select select "3"
select select "2025"
click at [533, 130] on div "1" at bounding box center [627, 130] width 21 height 21
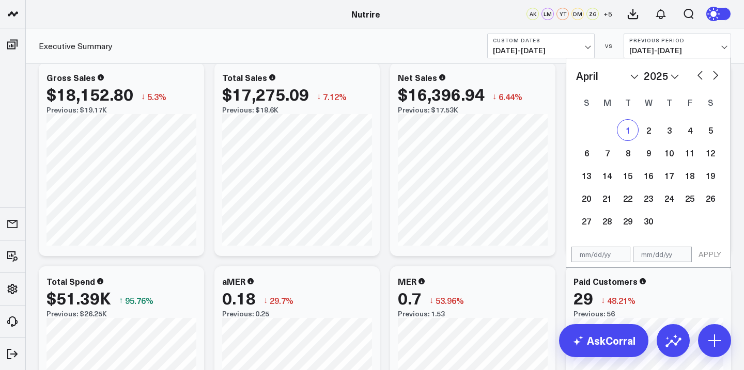
type input "04/01/25"
select select "3"
select select "2025"
click at [533, 80] on button "button" at bounding box center [715, 74] width 10 height 12
select select "5"
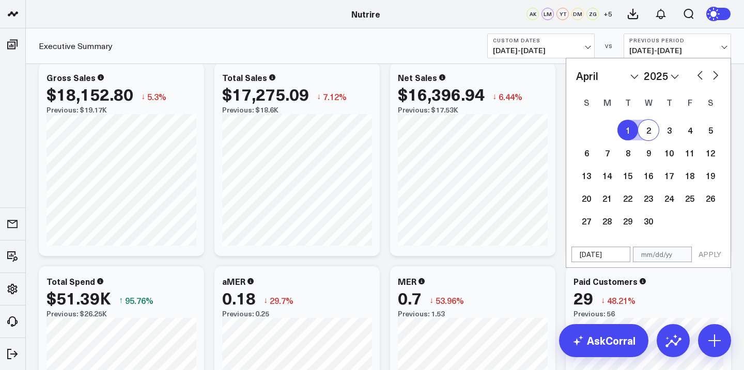
select select "2025"
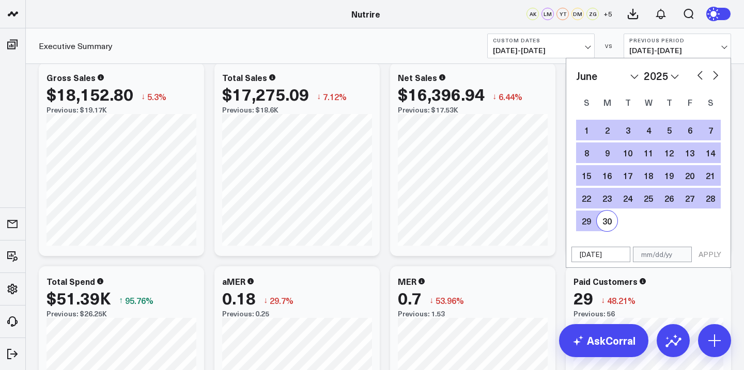
click at [533, 226] on div "30" at bounding box center [607, 221] width 21 height 21
type input "06/30/25"
select select "5"
select select "2025"
click at [533, 256] on button "APPLY" at bounding box center [709, 254] width 31 height 15
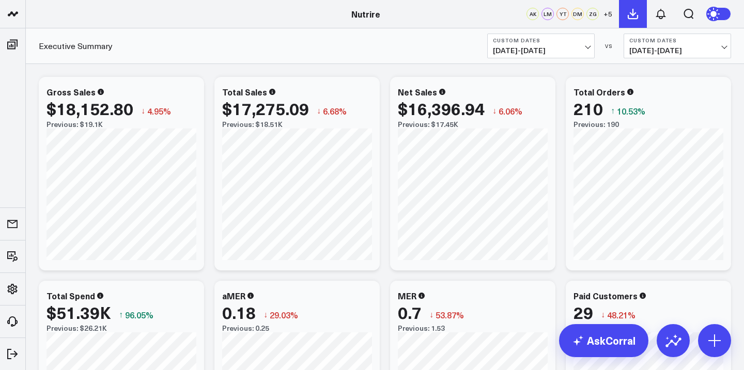
click at [533, 12] on icon at bounding box center [632, 13] width 9 height 9
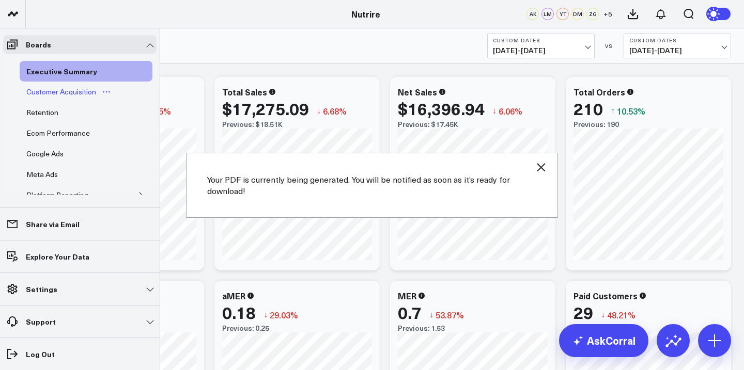
click at [43, 88] on div "Customer Acquisition" at bounding box center [61, 92] width 75 height 12
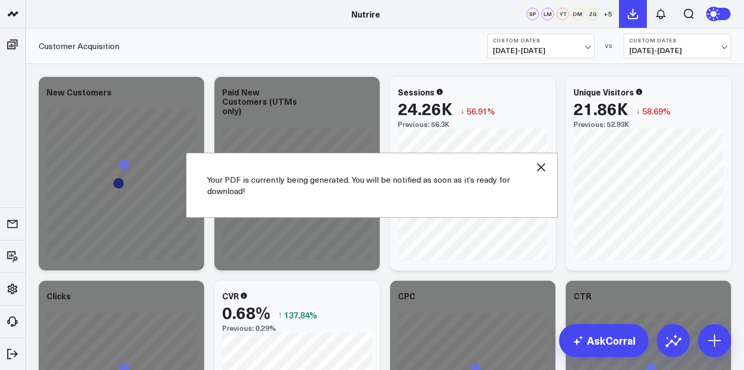
click at [533, 19] on icon at bounding box center [633, 14] width 12 height 12
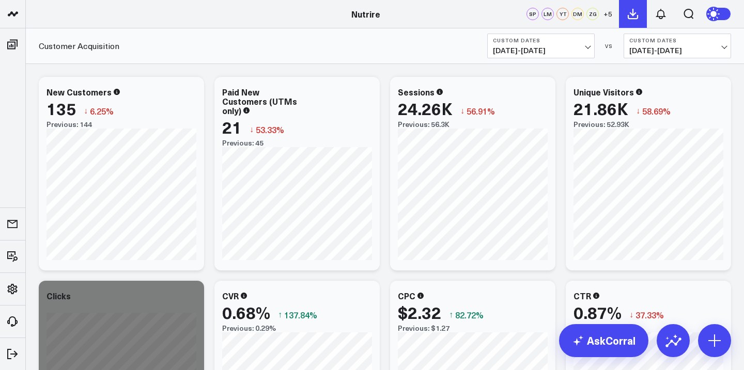
click at [533, 9] on icon at bounding box center [632, 13] width 9 height 9
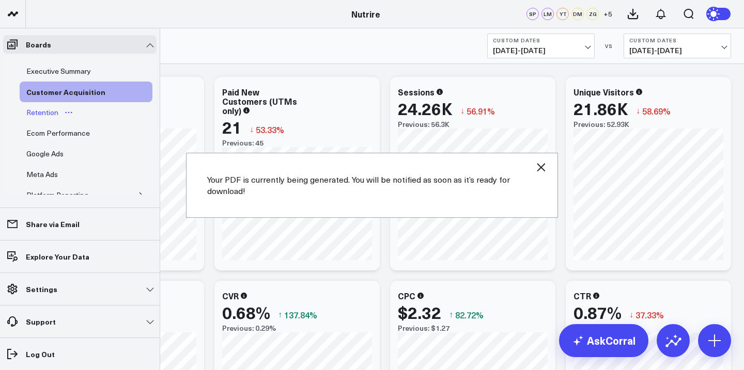
click at [42, 109] on div "Retention" at bounding box center [42, 112] width 37 height 12
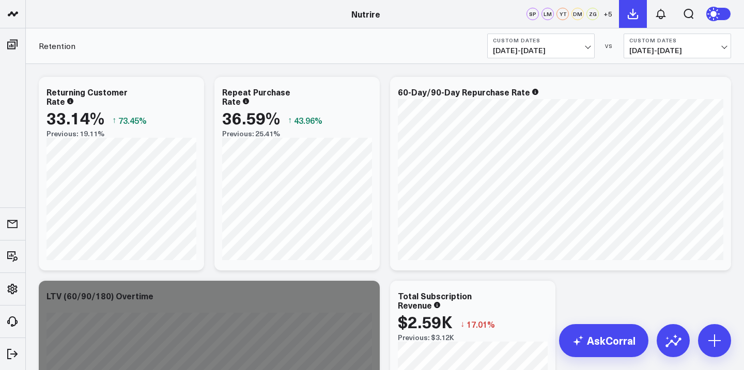
click at [533, 17] on icon at bounding box center [633, 14] width 12 height 12
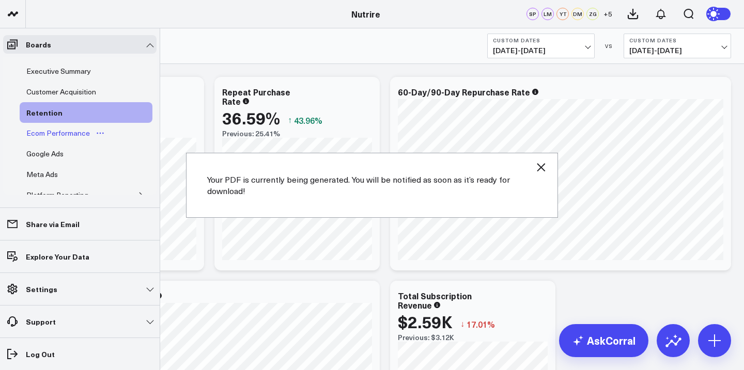
click at [42, 130] on div "Ecom Performance" at bounding box center [58, 133] width 69 height 12
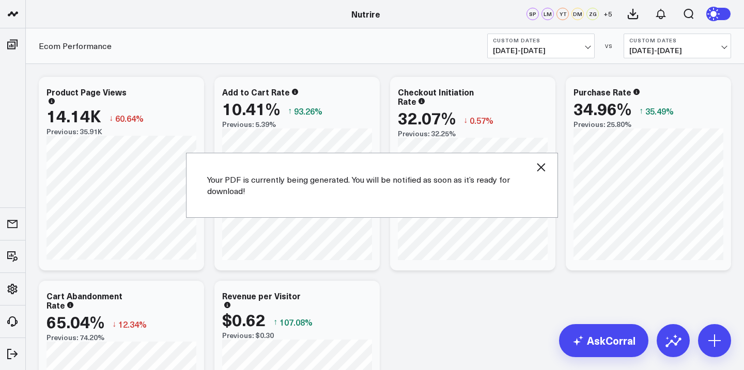
click at [533, 166] on icon "button" at bounding box center [541, 167] width 8 height 8
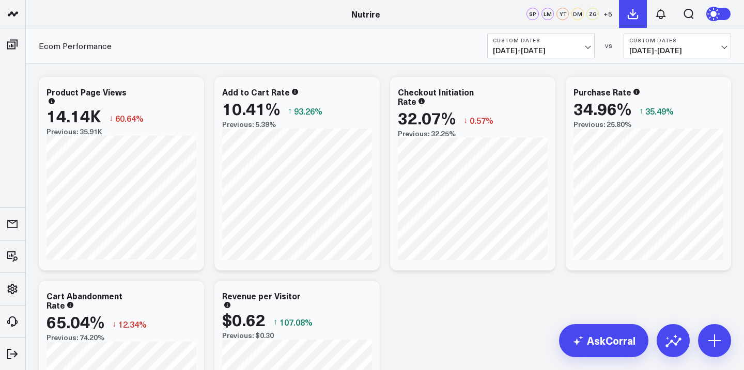
click at [533, 7] on button at bounding box center [633, 14] width 28 height 28
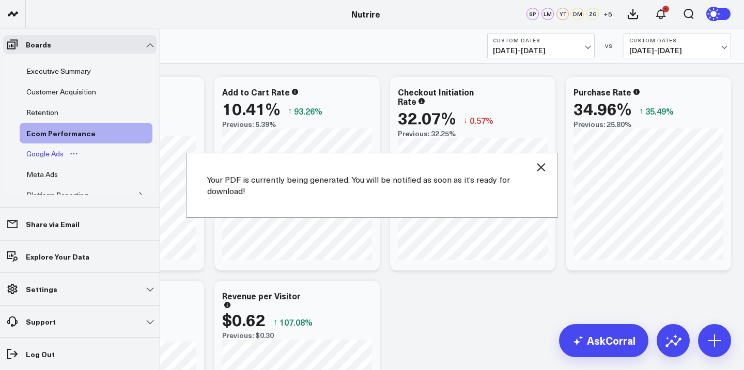
click at [44, 151] on div "Google Ads" at bounding box center [45, 154] width 42 height 12
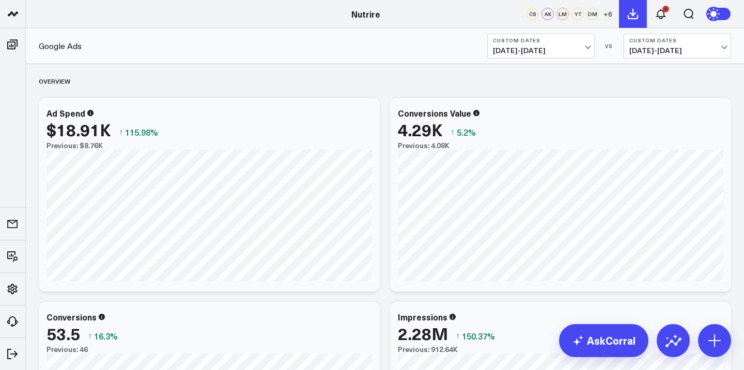
click at [533, 14] on icon at bounding box center [632, 13] width 9 height 9
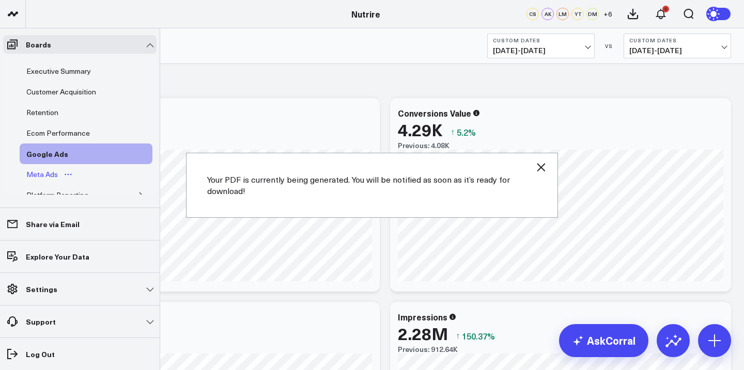
click at [48, 174] on div "Meta Ads" at bounding box center [42, 174] width 37 height 12
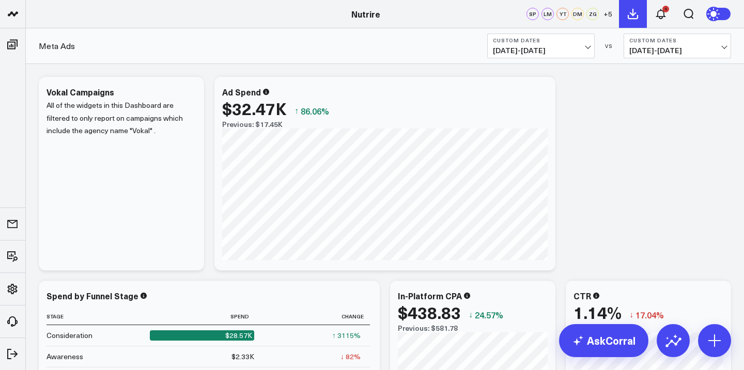
click at [533, 9] on icon at bounding box center [633, 14] width 12 height 12
click at [533, 16] on icon at bounding box center [632, 13] width 9 height 9
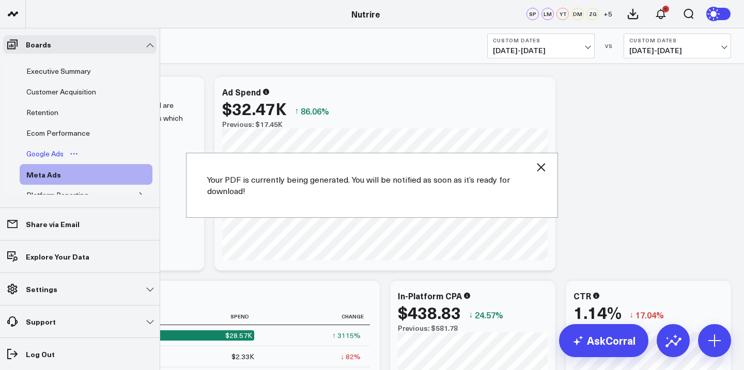
scroll to position [38, 0]
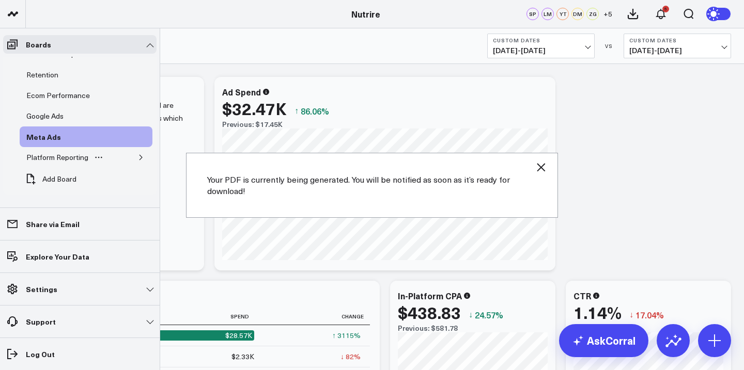
click at [136, 160] on button "button" at bounding box center [141, 157] width 10 height 10
click at [73, 173] on div "Google Analytics 4" at bounding box center [65, 178] width 66 height 12
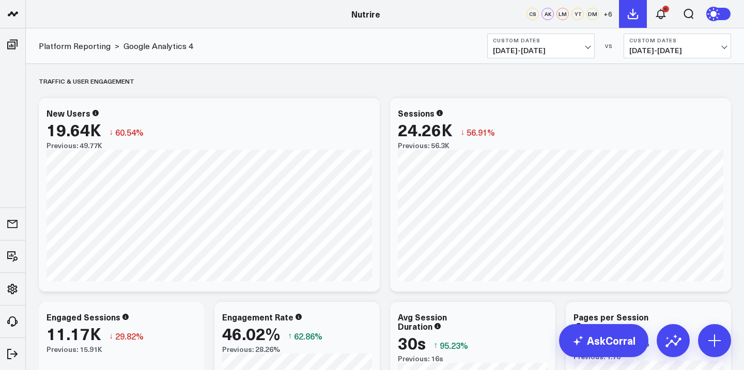
click at [533, 18] on icon at bounding box center [633, 14] width 12 height 12
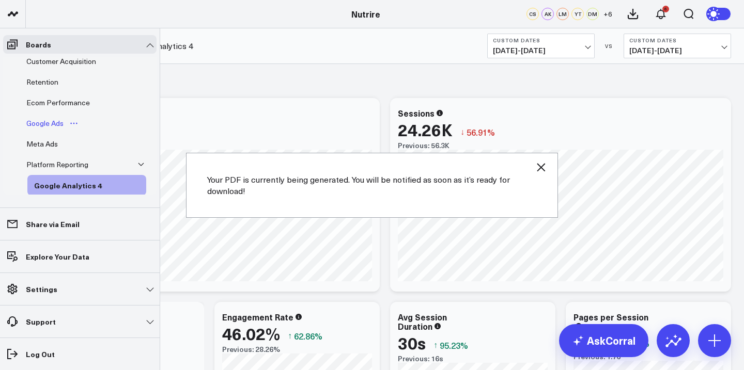
scroll to position [79, 0]
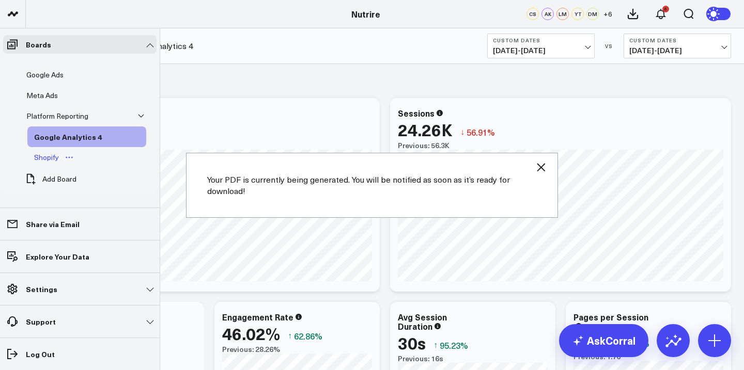
click at [54, 155] on div "Shopify" at bounding box center [47, 157] width 30 height 12
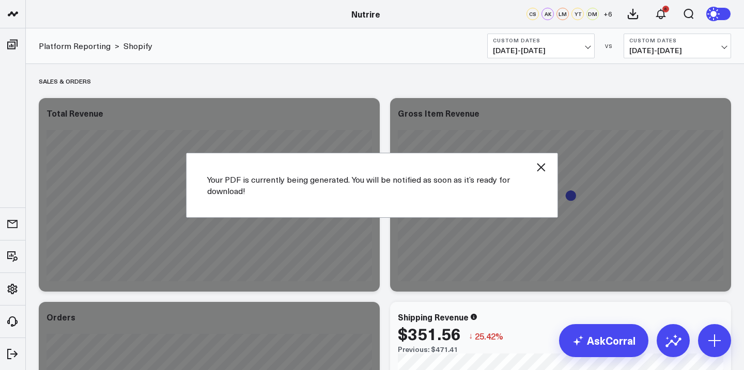
click at [533, 173] on icon "button" at bounding box center [541, 167] width 12 height 12
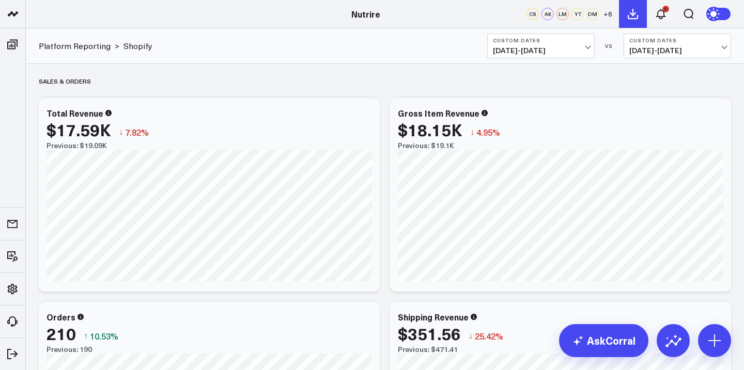
click at [533, 21] on button at bounding box center [633, 14] width 28 height 28
click at [533, 13] on icon at bounding box center [661, 14] width 12 height 12
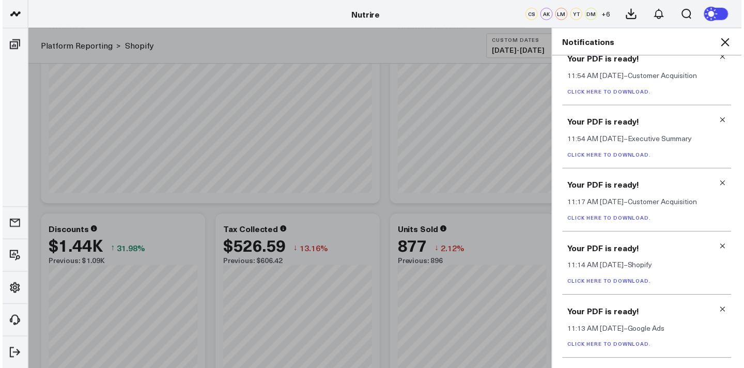
scroll to position [507, 0]
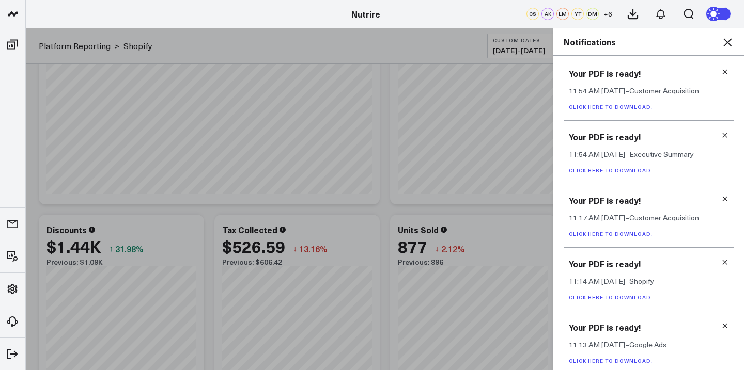
click at [533, 174] on link "Click here to download." at bounding box center [611, 170] width 84 height 7
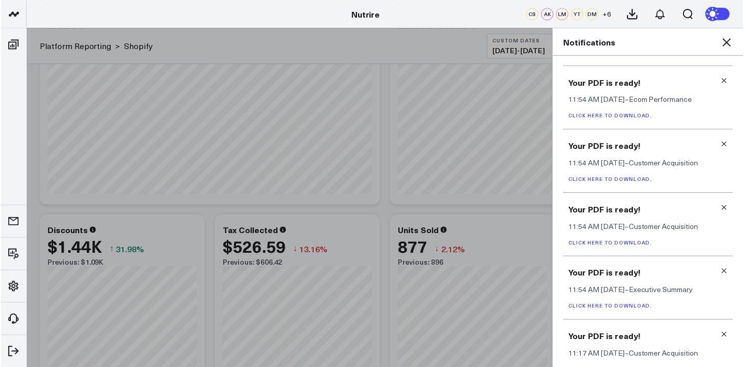
scroll to position [351, 0]
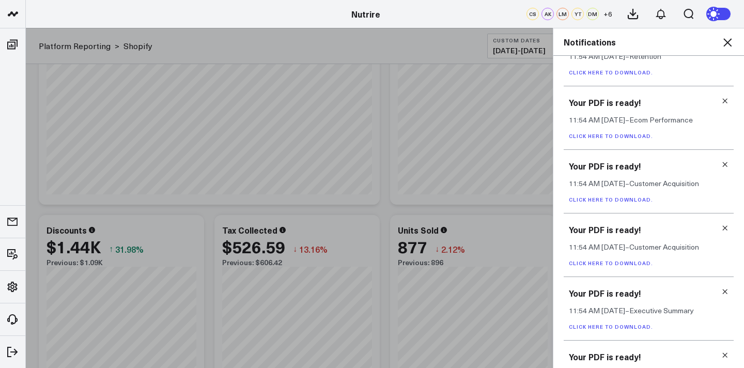
click at [533, 263] on link "Click here to download." at bounding box center [611, 262] width 84 height 7
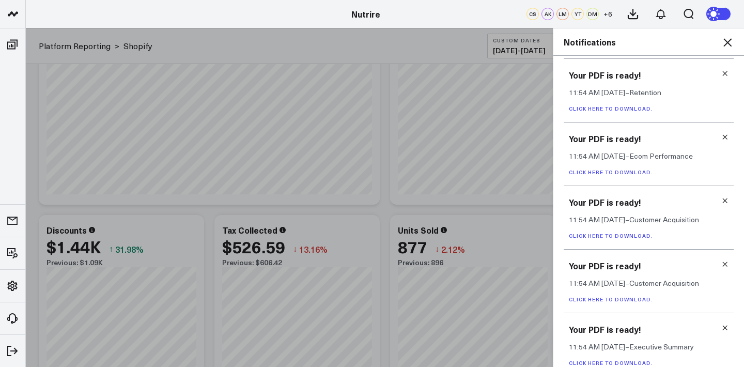
scroll to position [305, 0]
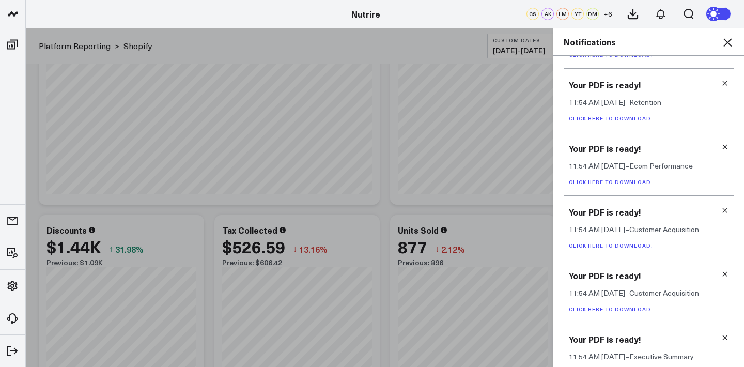
click at [533, 181] on link "Click here to download." at bounding box center [611, 181] width 84 height 7
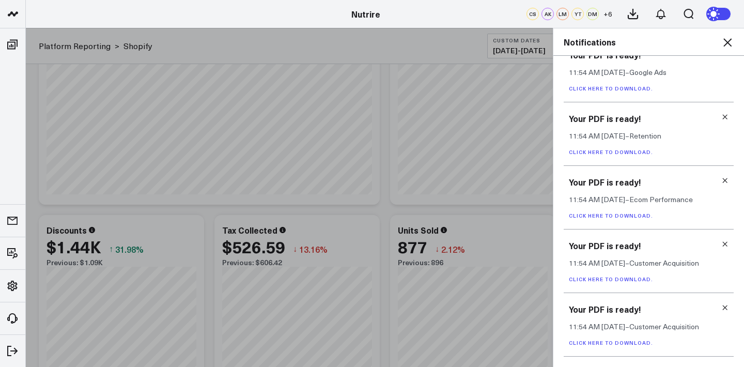
click at [533, 153] on link "Click here to download." at bounding box center [611, 151] width 84 height 7
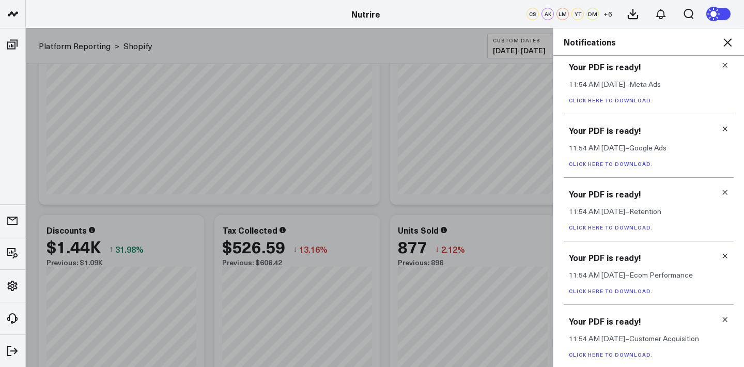
scroll to position [193, 0]
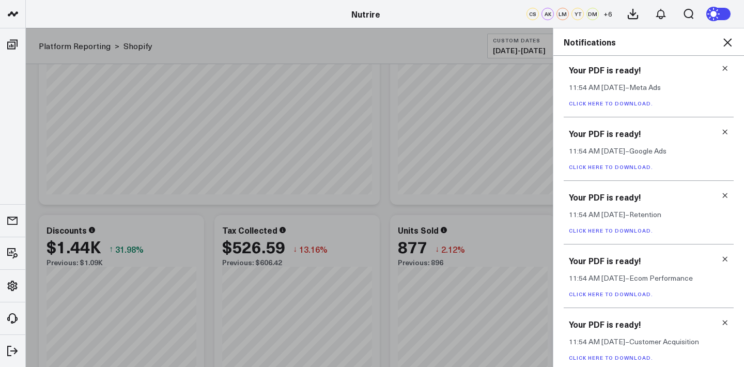
click at [533, 166] on link "Click here to download." at bounding box center [611, 166] width 84 height 7
click at [533, 103] on link "Click here to download." at bounding box center [611, 103] width 84 height 7
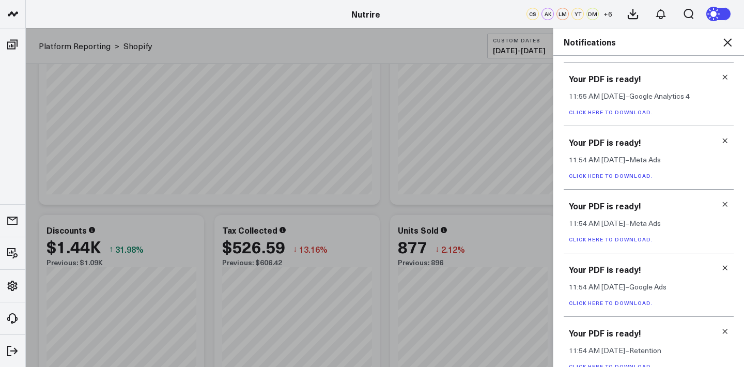
scroll to position [54, 0]
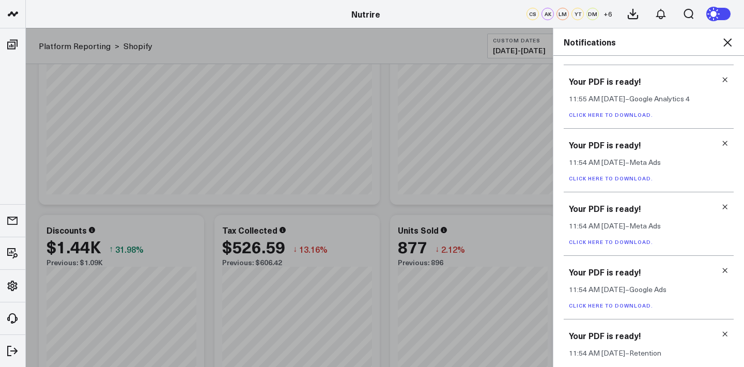
click at [533, 113] on link "Click here to download." at bounding box center [611, 114] width 84 height 7
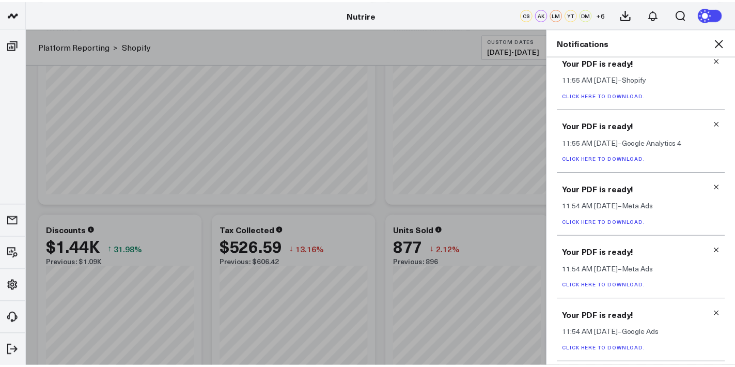
scroll to position [0, 0]
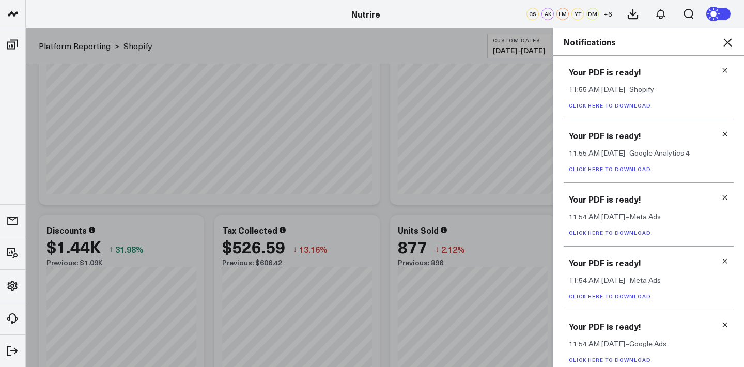
click at [533, 107] on link "Click here to download." at bounding box center [611, 105] width 84 height 7
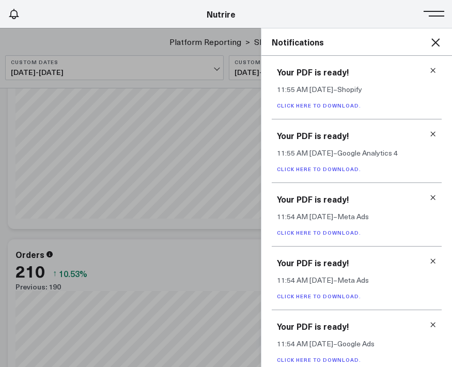
click at [435, 41] on icon at bounding box center [435, 42] width 12 height 12
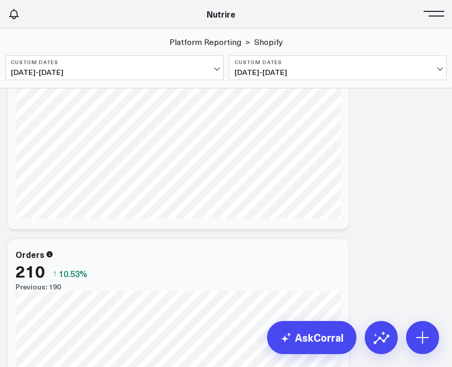
click at [433, 23] on header "Athletico Farmer Focus Force of Nature Nutrire The Mather Group Weber Nutrire C…" at bounding box center [226, 14] width 452 height 28
click at [427, 10] on div "Nutrire" at bounding box center [221, 13] width 442 height 11
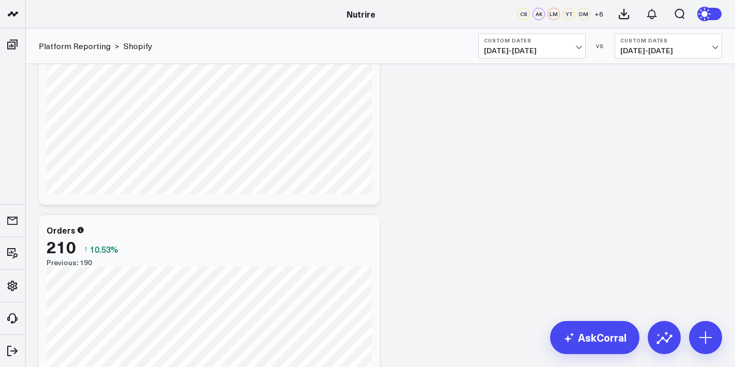
click at [510, 46] on span "07/01/25 - 09/30/25" at bounding box center [532, 50] width 96 height 8
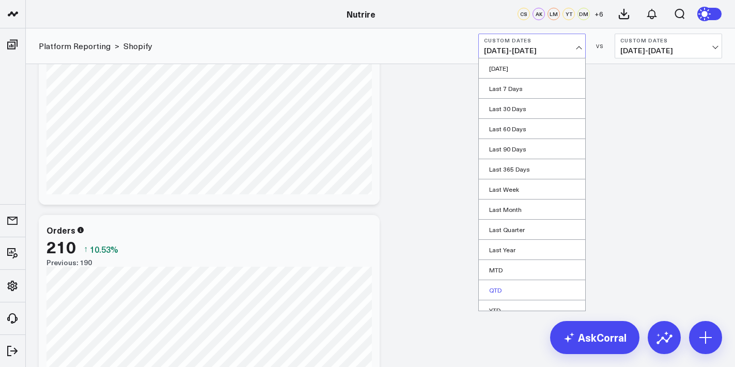
click at [486, 294] on link "QTD" at bounding box center [532, 290] width 106 height 20
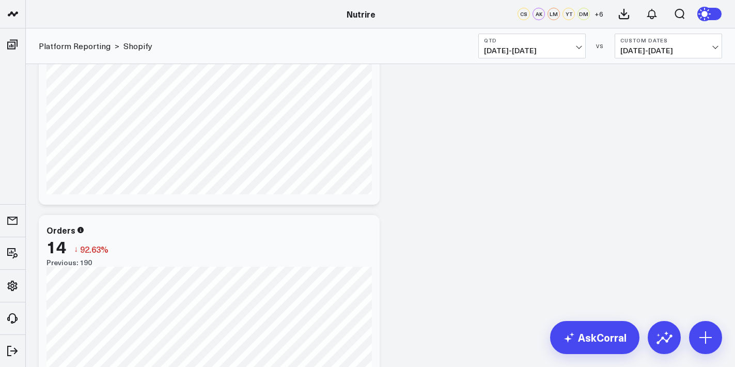
click at [533, 47] on span "10/01/25 - 10/05/25" at bounding box center [532, 50] width 96 height 8
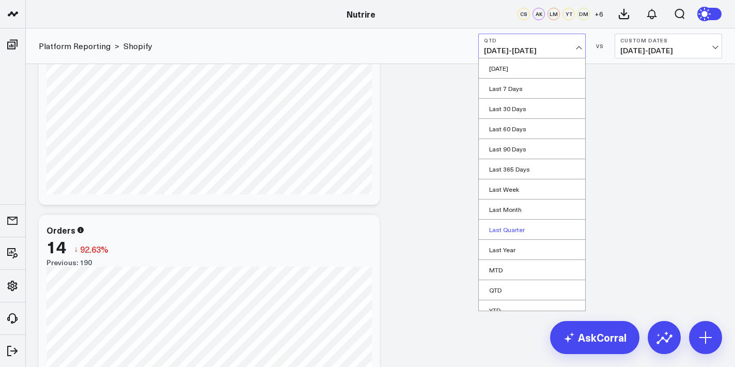
scroll to position [29, 0]
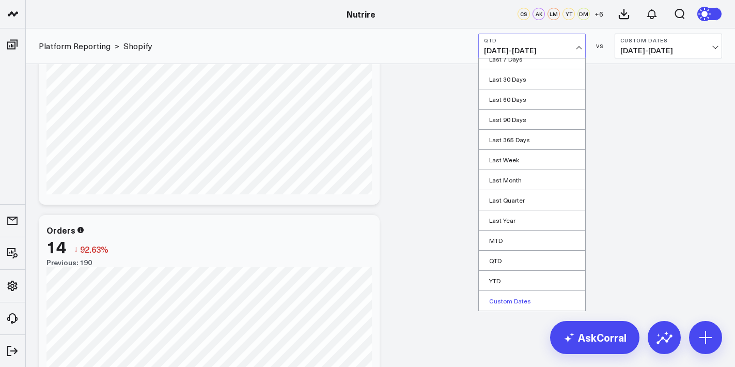
click at [491, 304] on link "Custom Dates" at bounding box center [532, 301] width 106 height 20
select select "9"
select select "2025"
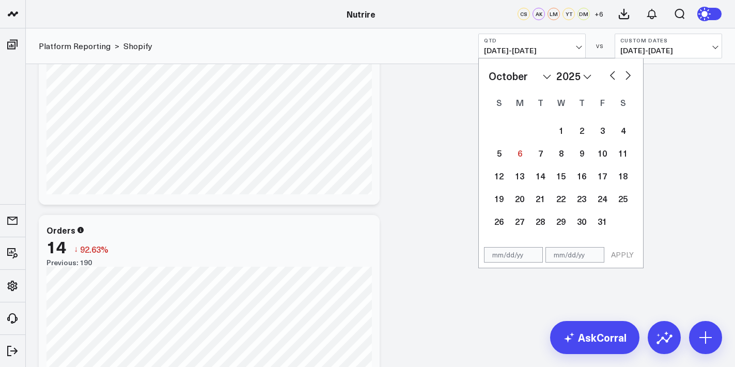
click at [533, 68] on div "January February March April May June July August September October November De…" at bounding box center [561, 150] width 164 height 184
click at [533, 81] on div "January February March April May June July August September October November [D…" at bounding box center [561, 75] width 145 height 15
click at [533, 75] on button "button" at bounding box center [613, 74] width 10 height 12
select select "8"
select select "2025"
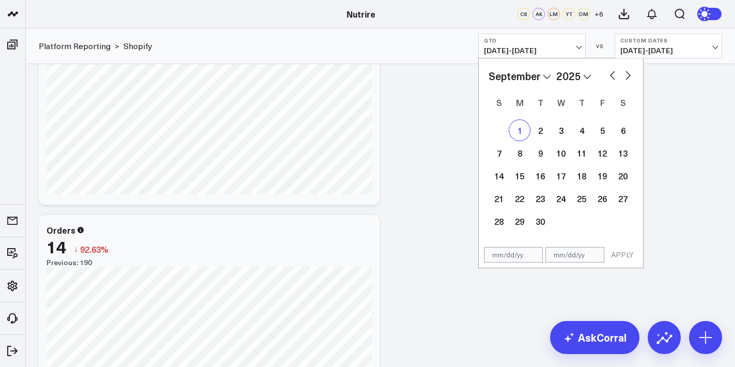
click at [514, 129] on div "1" at bounding box center [519, 130] width 21 height 21
type input "[DATE]"
select select "8"
select select "2025"
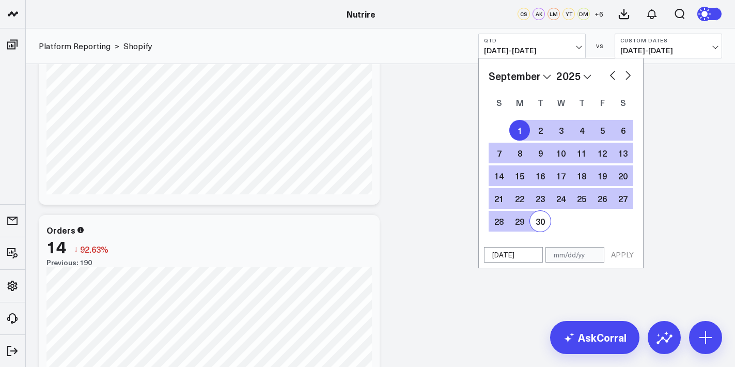
click at [533, 212] on div "30" at bounding box center [540, 221] width 21 height 21
type input "[DATE]"
select select "8"
select select "2025"
click at [533, 253] on button "APPLY" at bounding box center [622, 254] width 31 height 15
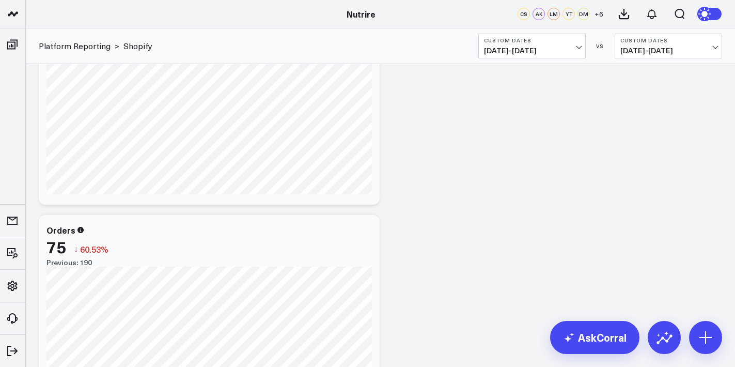
click at [533, 42] on b "Custom Dates" at bounding box center [668, 40] width 96 height 6
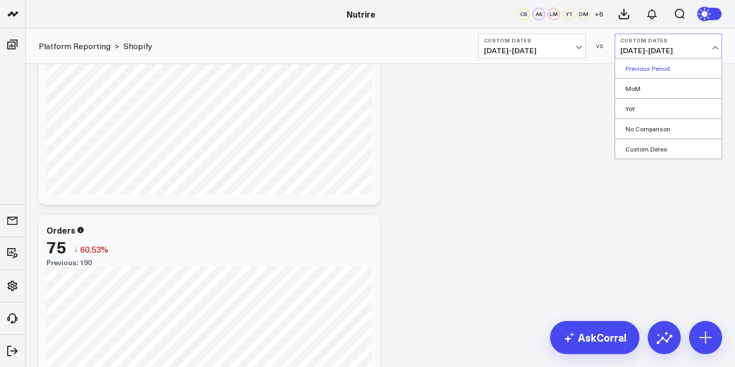
click at [533, 70] on link "Previous Period" at bounding box center [668, 68] width 106 height 20
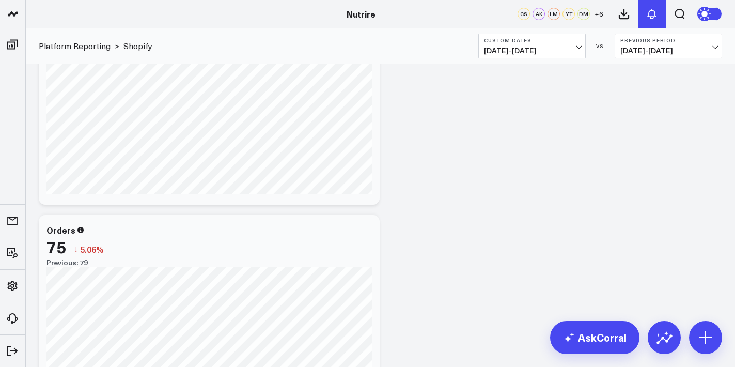
click at [533, 22] on button at bounding box center [652, 14] width 28 height 28
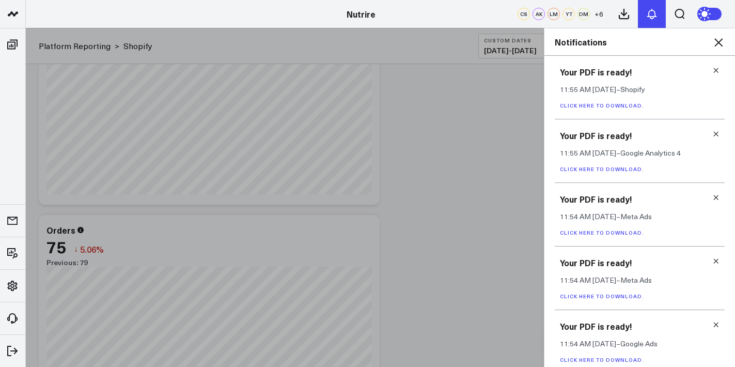
click at [533, 6] on button at bounding box center [652, 14] width 28 height 28
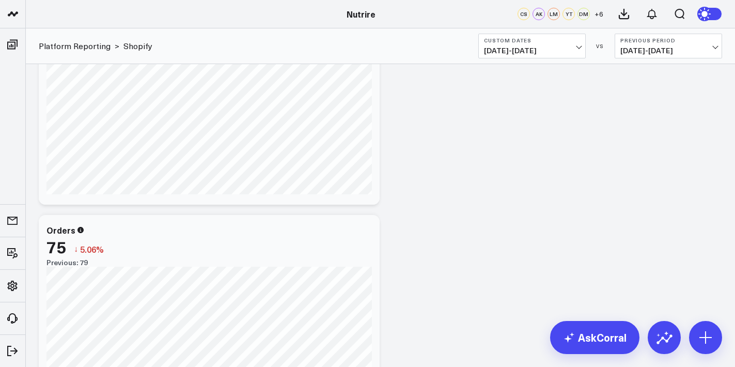
click at [533, 51] on span "08/02/25 - 08/31/25" at bounding box center [668, 50] width 96 height 8
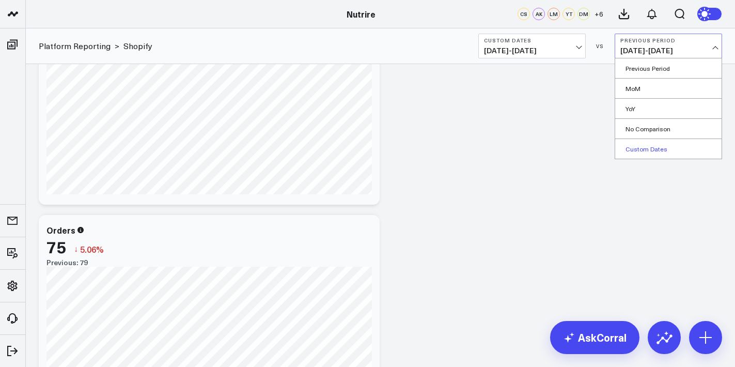
click at [533, 147] on link "Custom Dates" at bounding box center [668, 149] width 106 height 20
select select "9"
select select "2025"
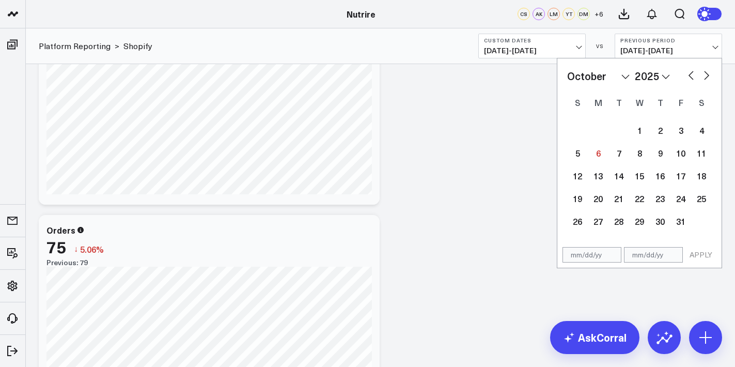
click at [533, 76] on button "button" at bounding box center [691, 74] width 10 height 12
select select "7"
select select "2025"
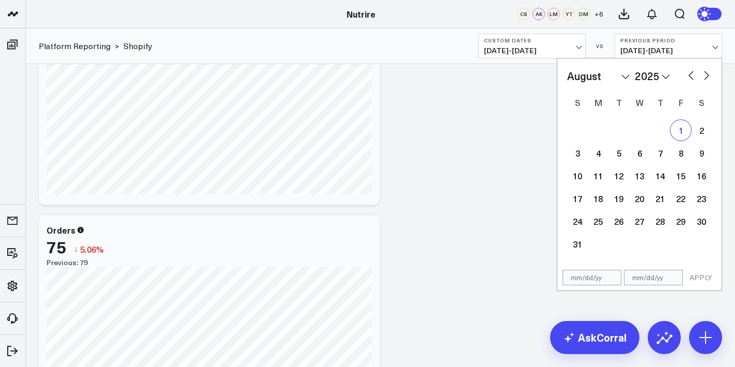
click at [533, 126] on div "1" at bounding box center [681, 130] width 21 height 21
type input "[DATE]"
select select "7"
select select "2025"
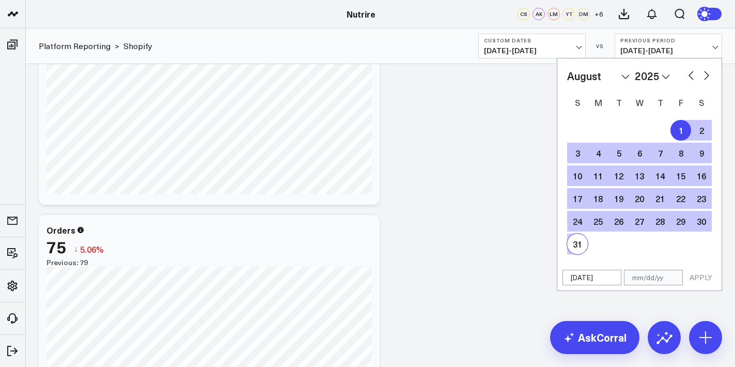
click at [533, 253] on div "31" at bounding box center [577, 244] width 21 height 21
type input "[DATE]"
select select "7"
select select "2025"
click at [533, 278] on button "APPLY" at bounding box center [701, 277] width 31 height 15
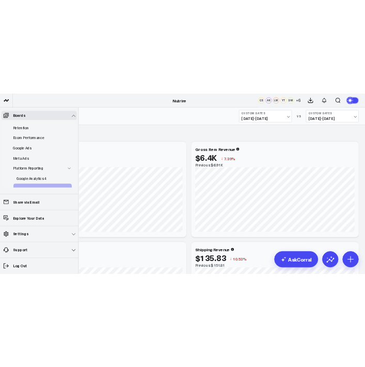
scroll to position [36, 0]
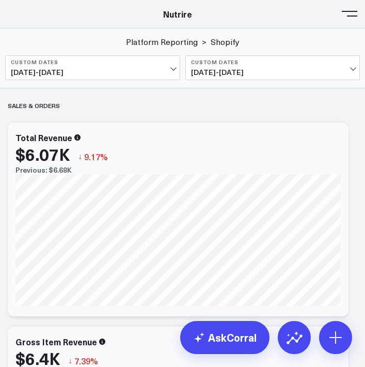
click at [350, 22] on header "Athletico Farmer Focus Force of Nature Nutrire The Mather Group Weber Nutrire C…" at bounding box center [182, 14] width 365 height 28
click at [350, 16] on button at bounding box center [349, 12] width 15 height 15
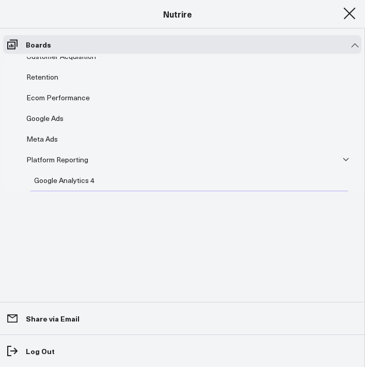
scroll to position [0, 0]
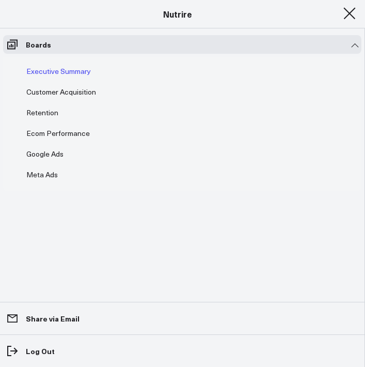
click at [42, 75] on div "Executive Summary" at bounding box center [59, 71] width 70 height 12
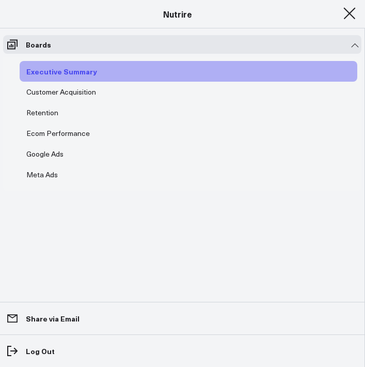
click at [52, 81] on link "Executive Summary" at bounding box center [62, 71] width 84 height 21
click at [48, 91] on div "Customer Acquisition" at bounding box center [61, 92] width 75 height 12
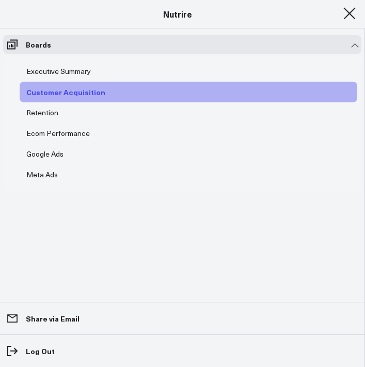
click at [48, 91] on div "Customer Acquisition" at bounding box center [66, 92] width 84 height 12
click at [347, 17] on button at bounding box center [349, 12] width 15 height 15
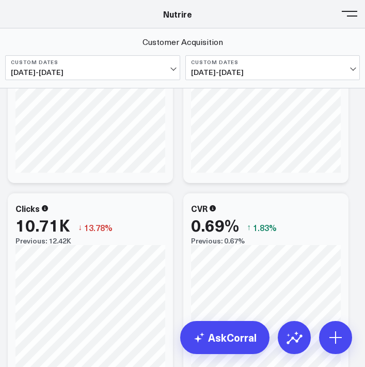
scroll to position [315, 0]
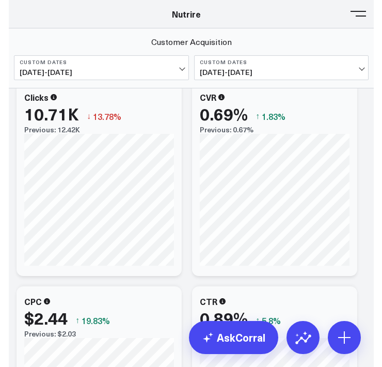
scroll to position [423, 0]
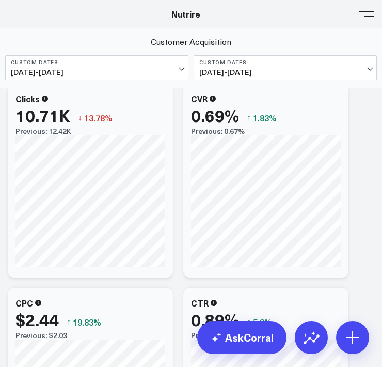
click at [366, 20] on button at bounding box center [366, 12] width 15 height 15
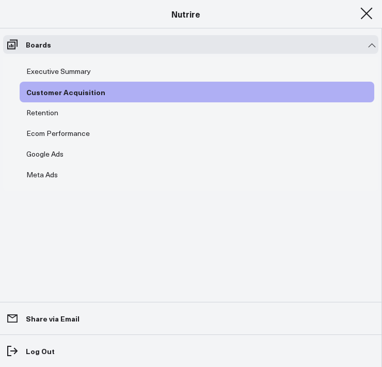
click at [363, 19] on button at bounding box center [366, 12] width 15 height 15
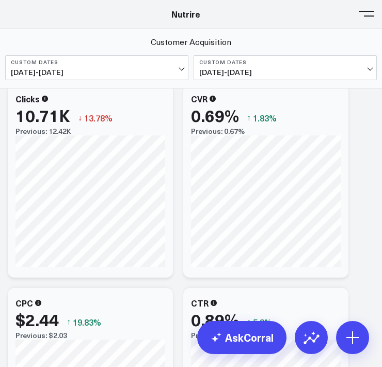
click at [363, 19] on button at bounding box center [366, 12] width 15 height 15
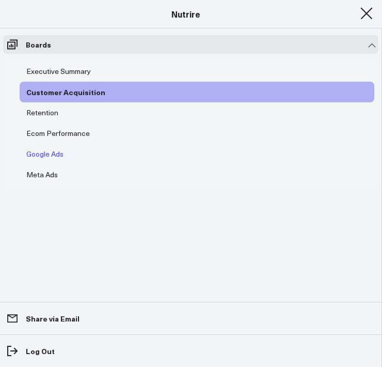
click at [42, 159] on div "Google Ads" at bounding box center [45, 154] width 42 height 12
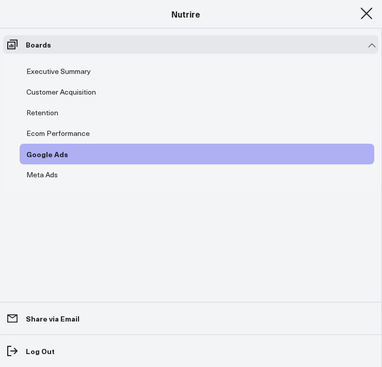
click at [79, 156] on div "Google Ads" at bounding box center [197, 154] width 355 height 21
click at [51, 156] on div "Google Ads" at bounding box center [47, 154] width 47 height 12
click at [366, 19] on button at bounding box center [366, 12] width 15 height 15
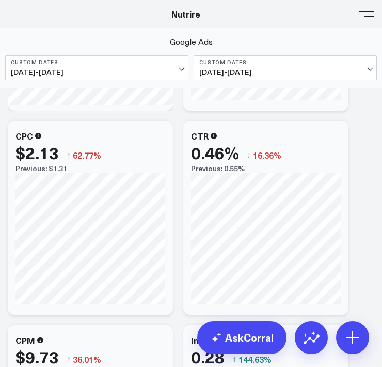
scroll to position [1448, 0]
